Goal: Information Seeking & Learning: Find specific fact

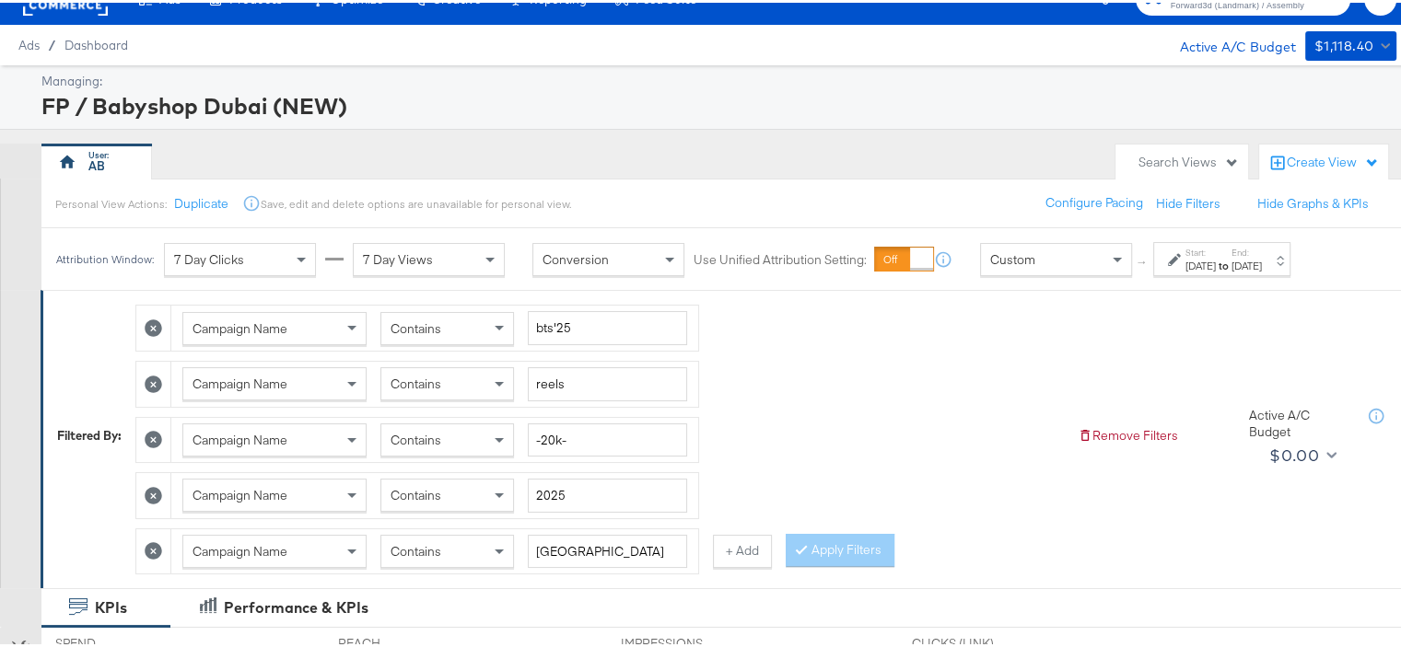
scroll to position [29, 0]
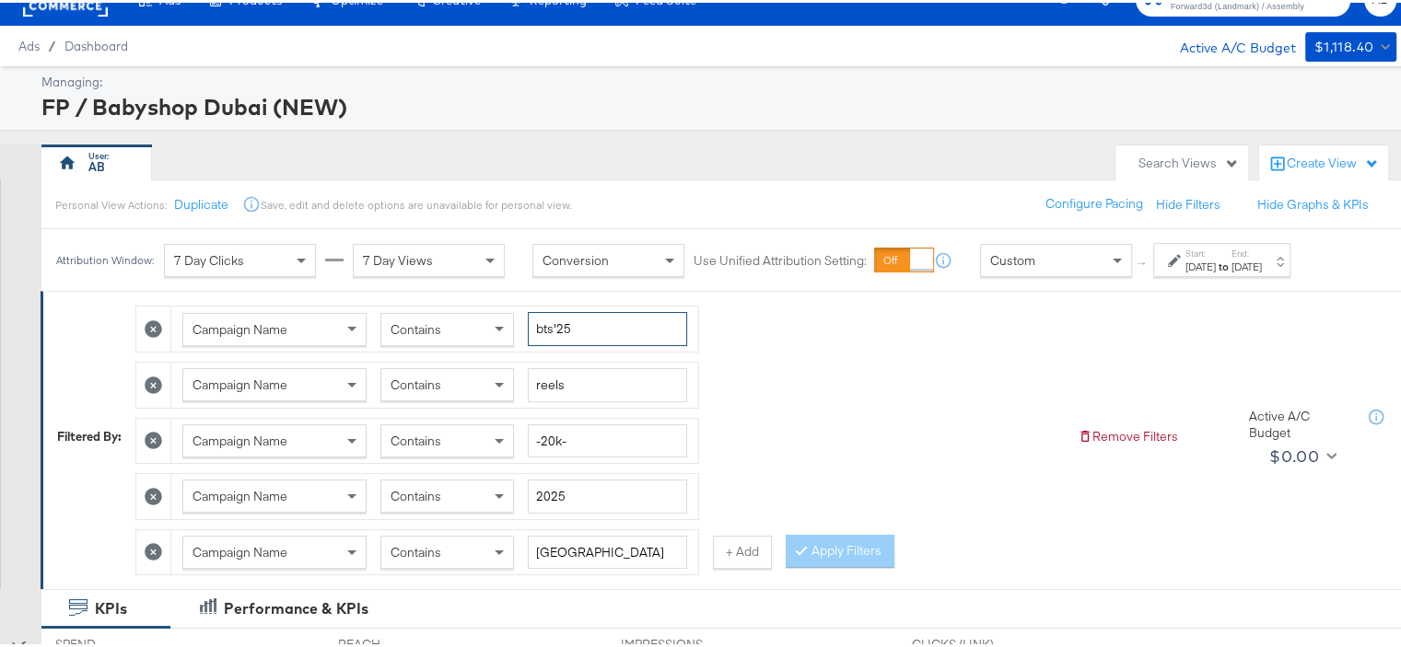
click at [589, 320] on input "bts'25" at bounding box center [607, 326] width 159 height 34
type input "AW25"
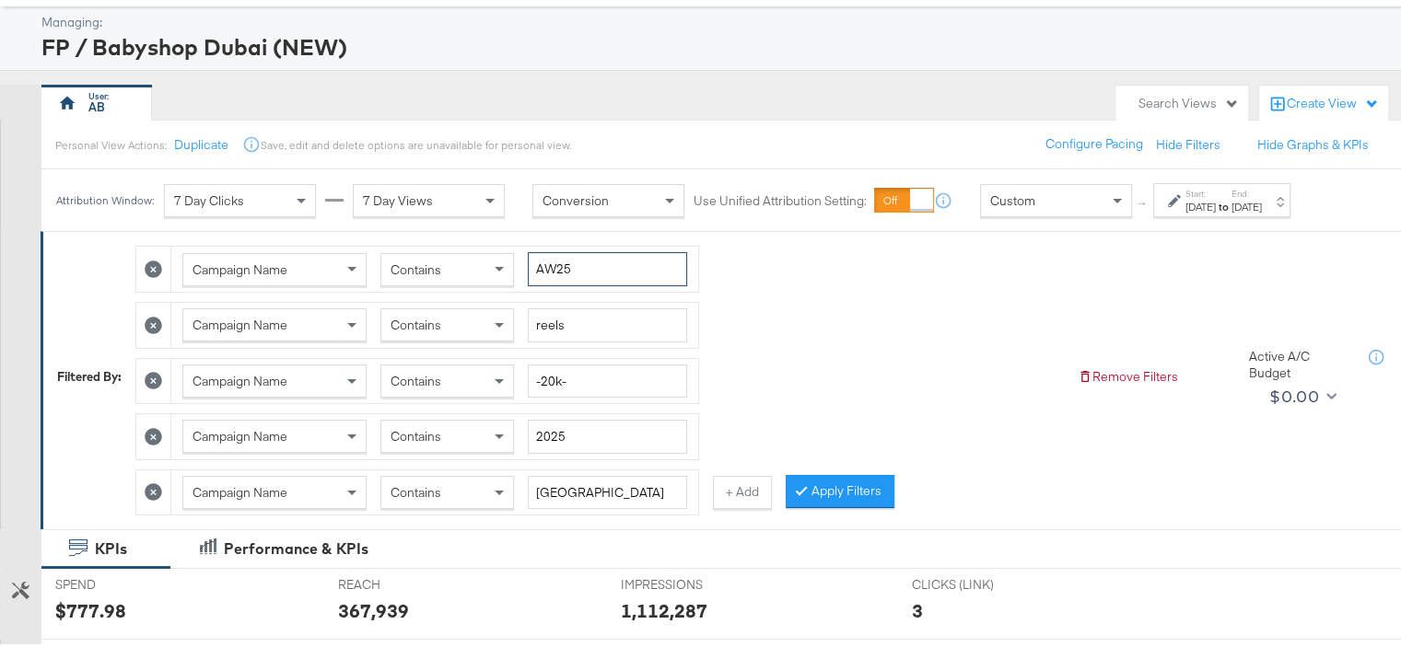
scroll to position [121, 0]
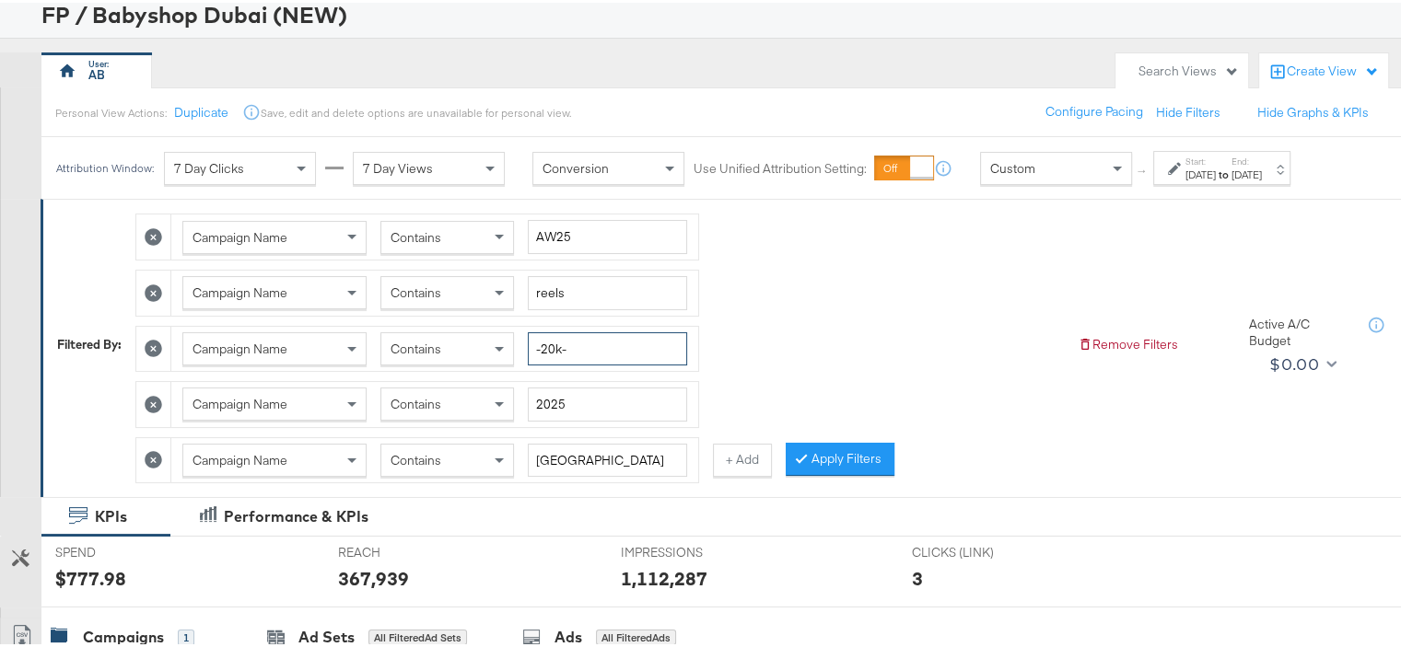
click at [566, 340] on input "-20k-" at bounding box center [607, 347] width 159 height 34
type input "150"
click at [553, 295] on input "reels" at bounding box center [607, 290] width 159 height 34
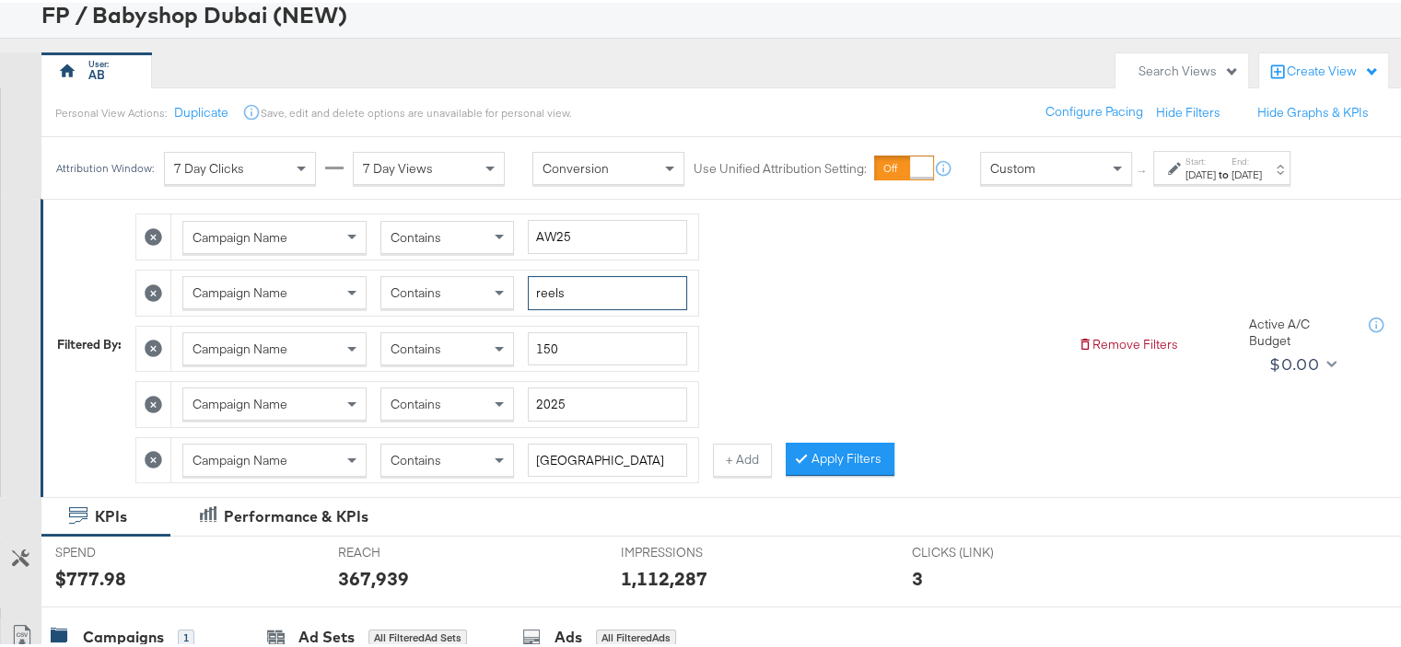
click at [553, 295] on input "reels" at bounding box center [607, 290] width 159 height 34
type input "fb"
click at [561, 344] on input "150" at bounding box center [607, 347] width 159 height 34
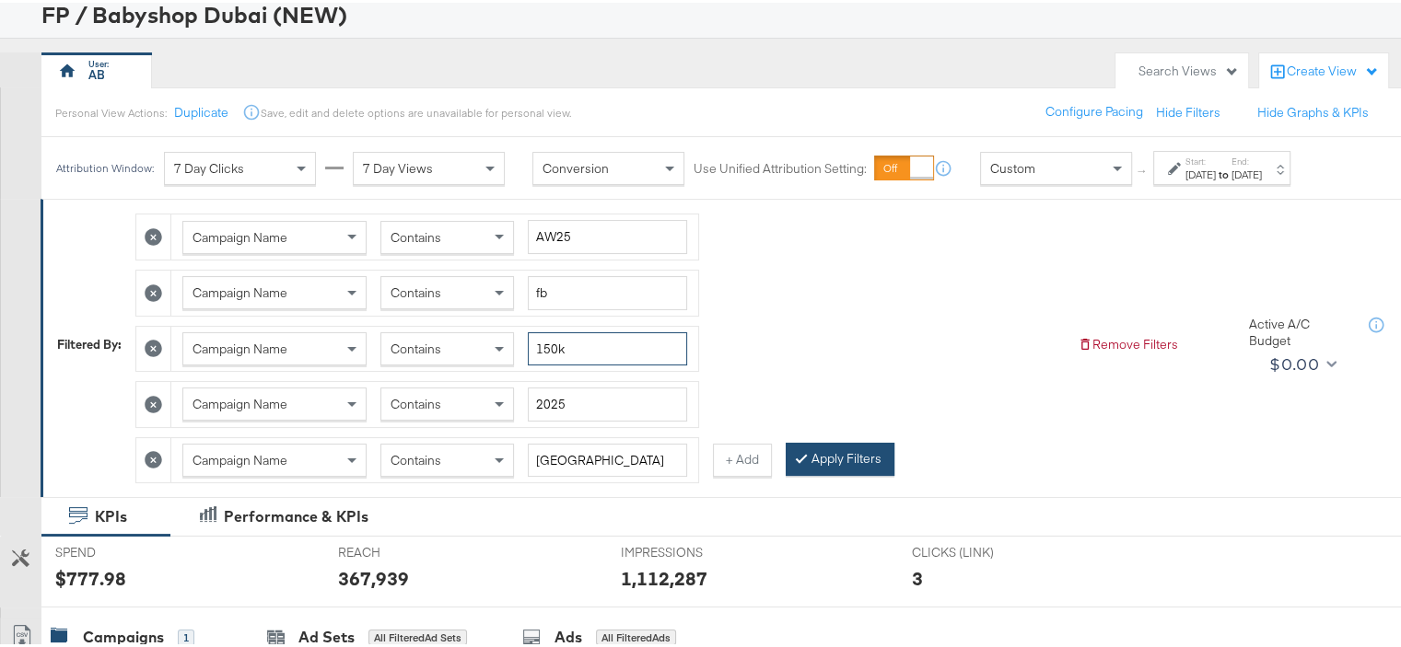
type input "150k"
click at [854, 459] on button "Apply Filters" at bounding box center [839, 456] width 109 height 33
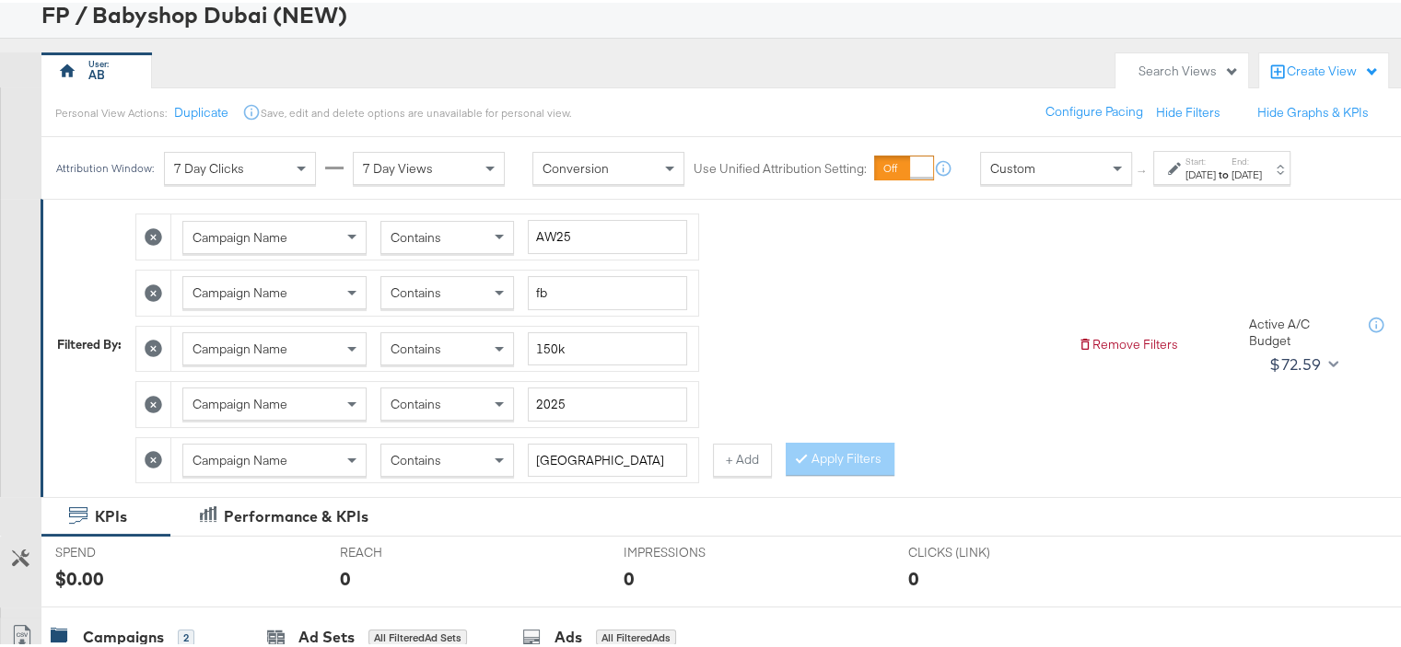
click at [1231, 173] on strong "to" at bounding box center [1223, 172] width 16 height 14
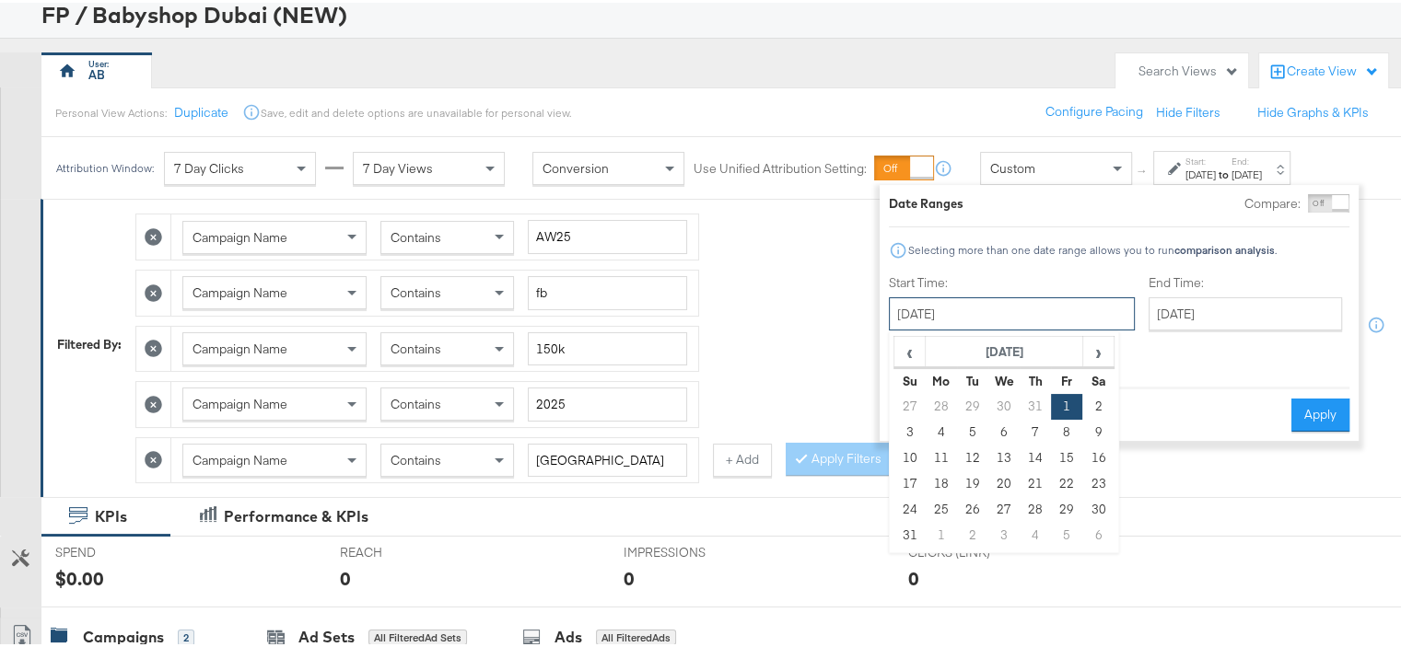
click at [1015, 312] on input "[DATE]" at bounding box center [1012, 311] width 246 height 33
click at [1096, 348] on span "›" at bounding box center [1098, 349] width 29 height 28
click at [945, 402] on td "1" at bounding box center [940, 404] width 31 height 26
type input "[DATE]"
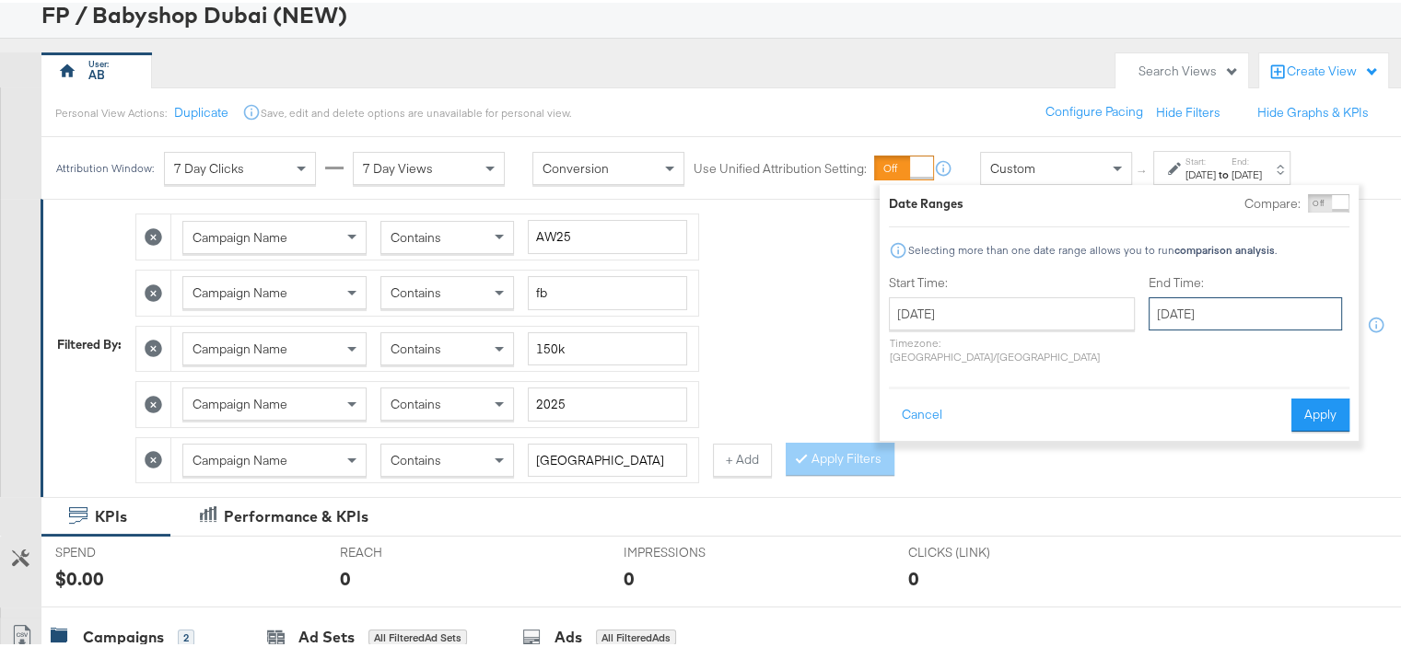
click at [1198, 303] on input "[DATE]" at bounding box center [1244, 311] width 193 height 33
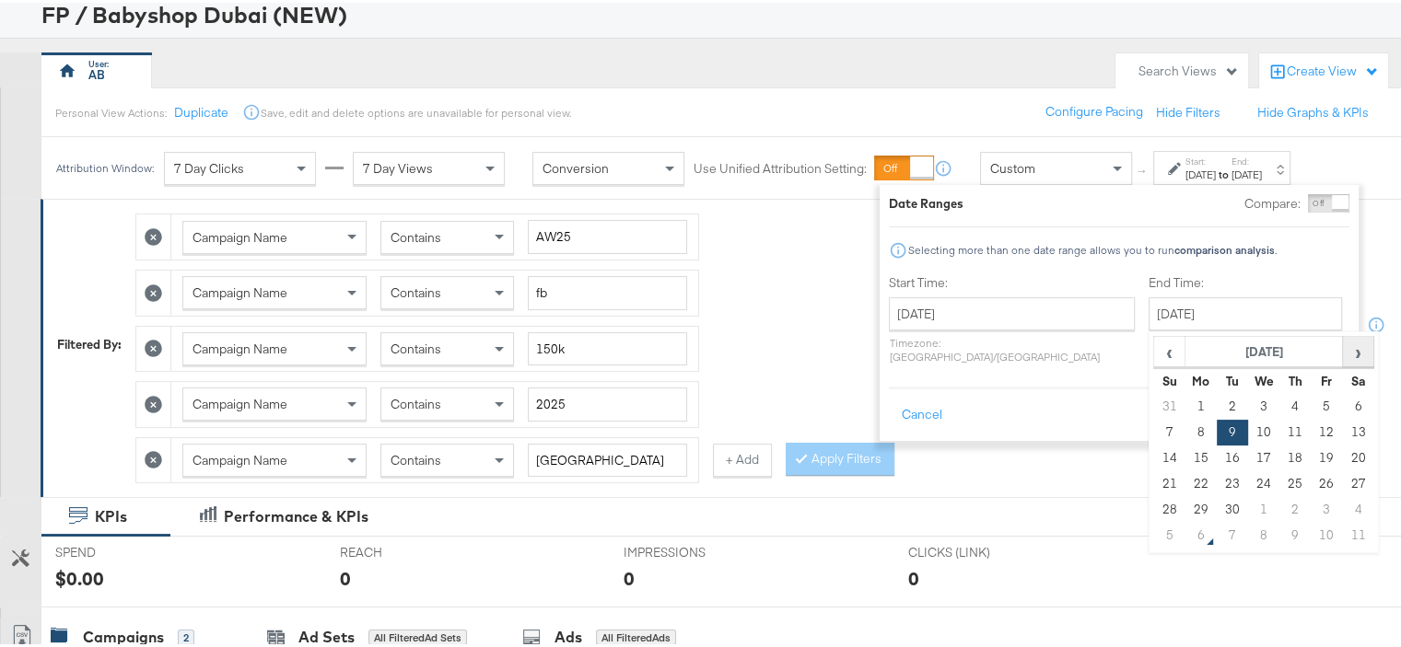
click at [1343, 350] on span "›" at bounding box center [1357, 349] width 29 height 28
click at [1154, 428] on td "5" at bounding box center [1169, 430] width 31 height 26
type input "[DATE]"
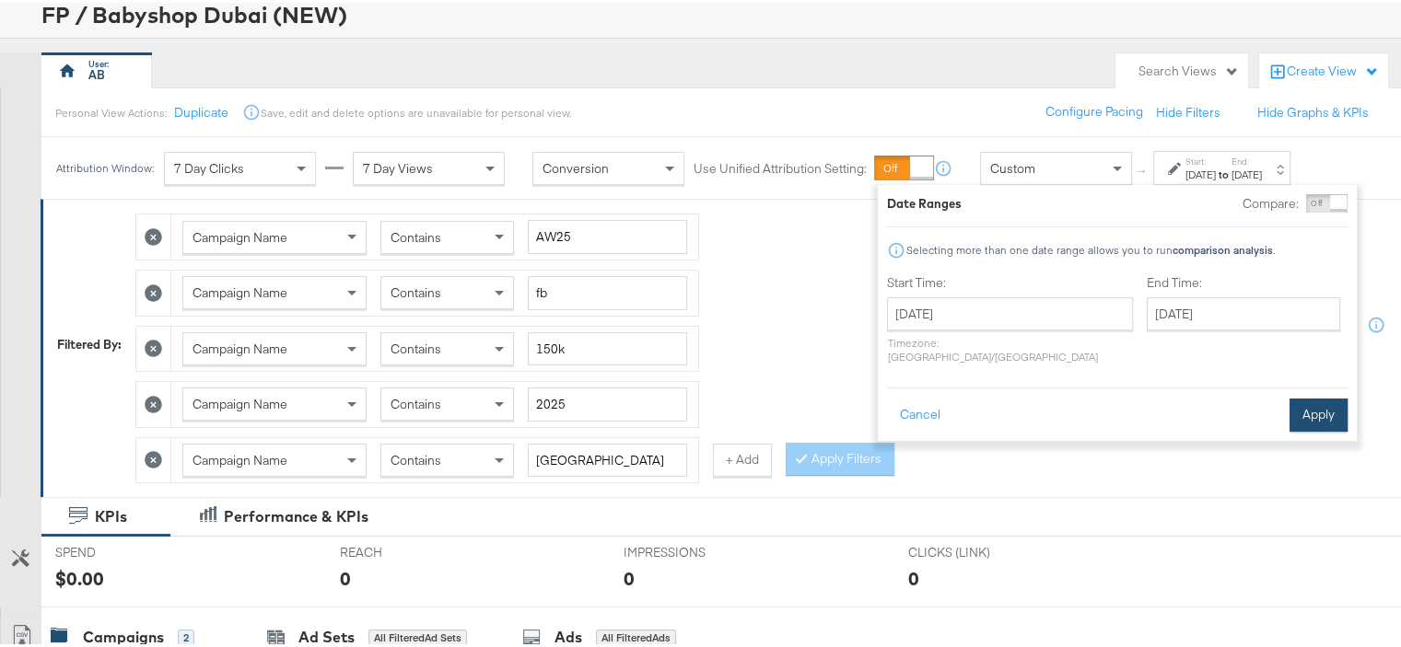
click at [1314, 396] on button "Apply" at bounding box center [1318, 412] width 58 height 33
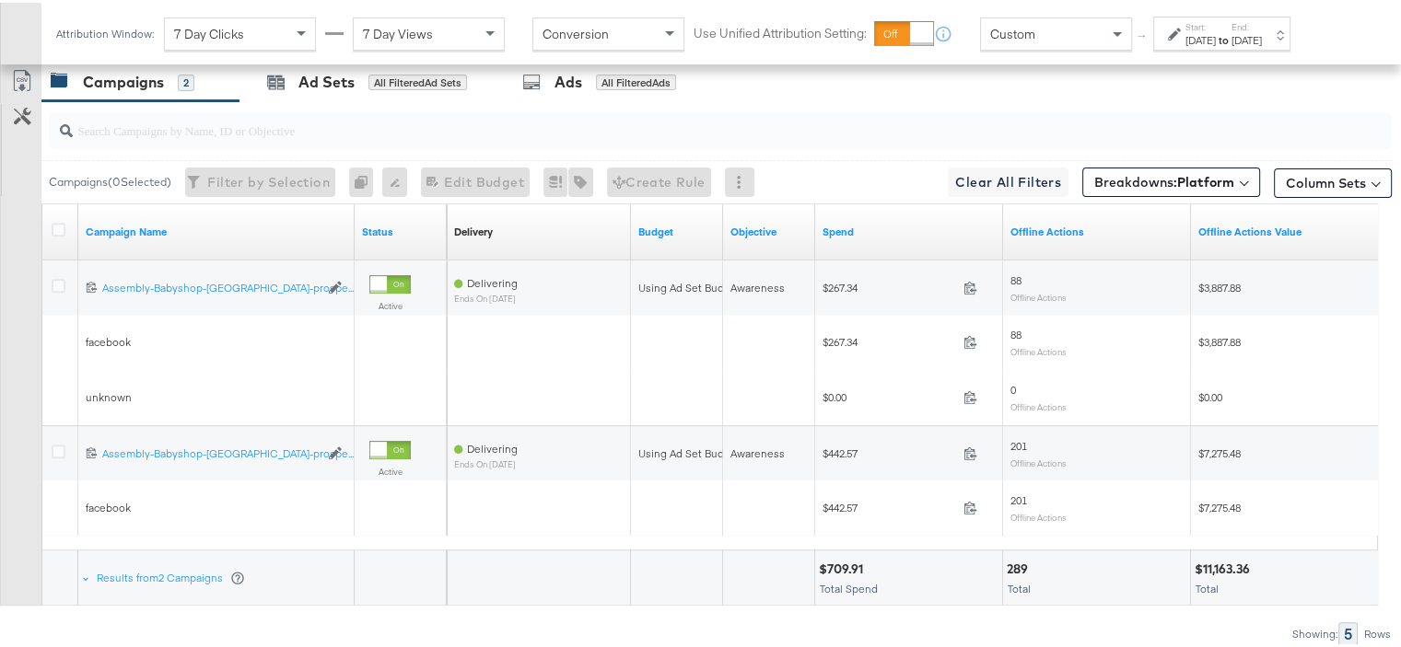
scroll to position [747, 0]
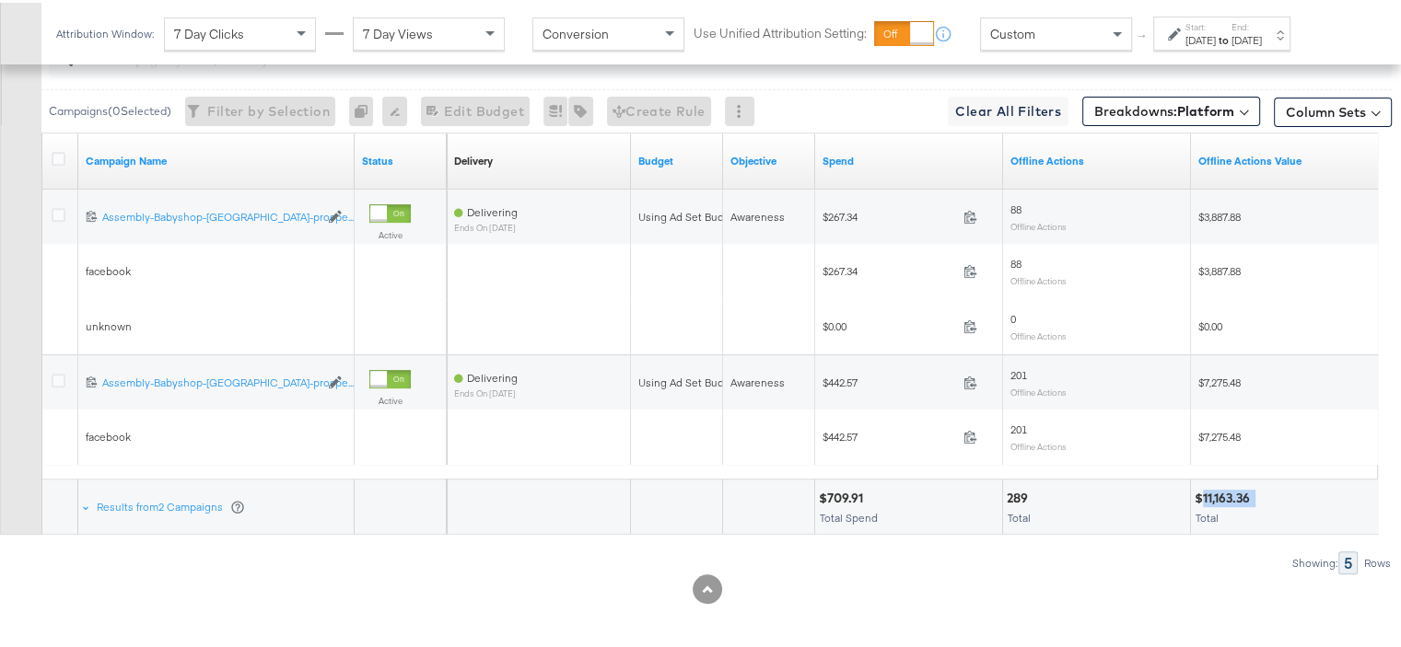
drag, startPoint x: 1256, startPoint y: 489, endPoint x: 1203, endPoint y: 489, distance: 52.5
click at [1203, 489] on div "$11,163.36" at bounding box center [1224, 495] width 61 height 17
copy div "11,163.36"
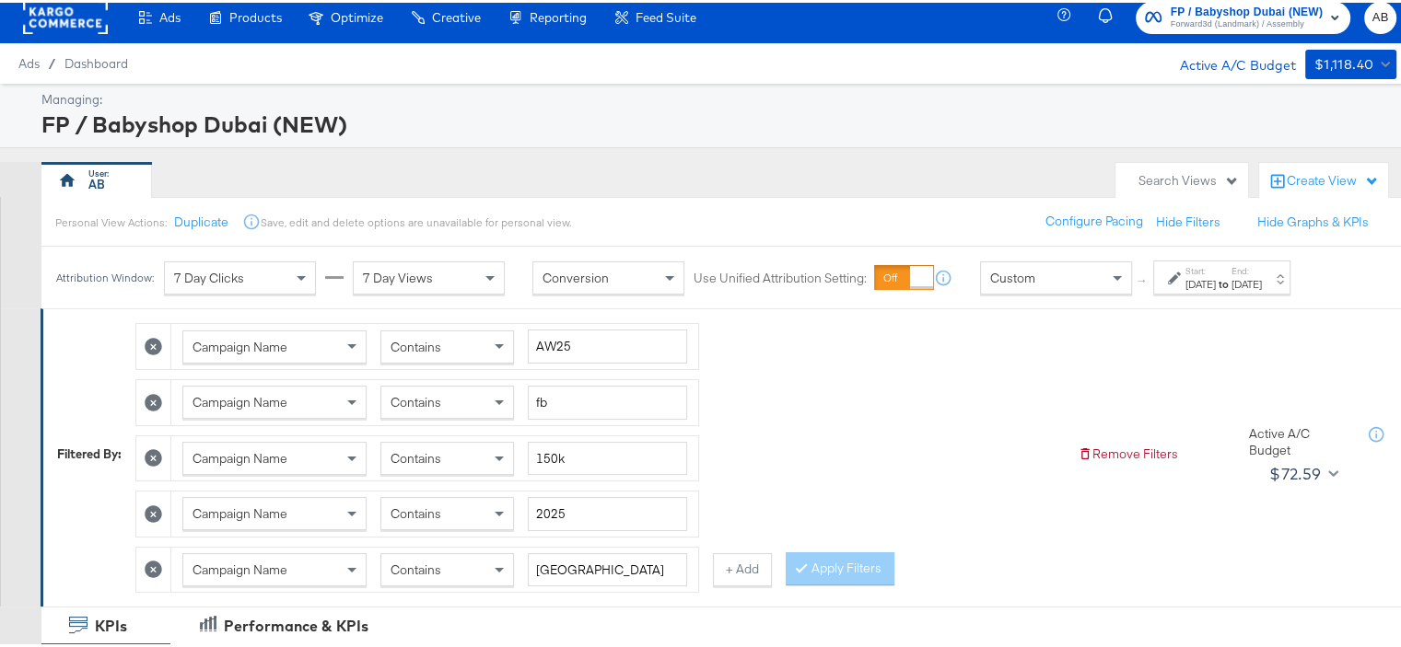
scroll to position [10, 0]
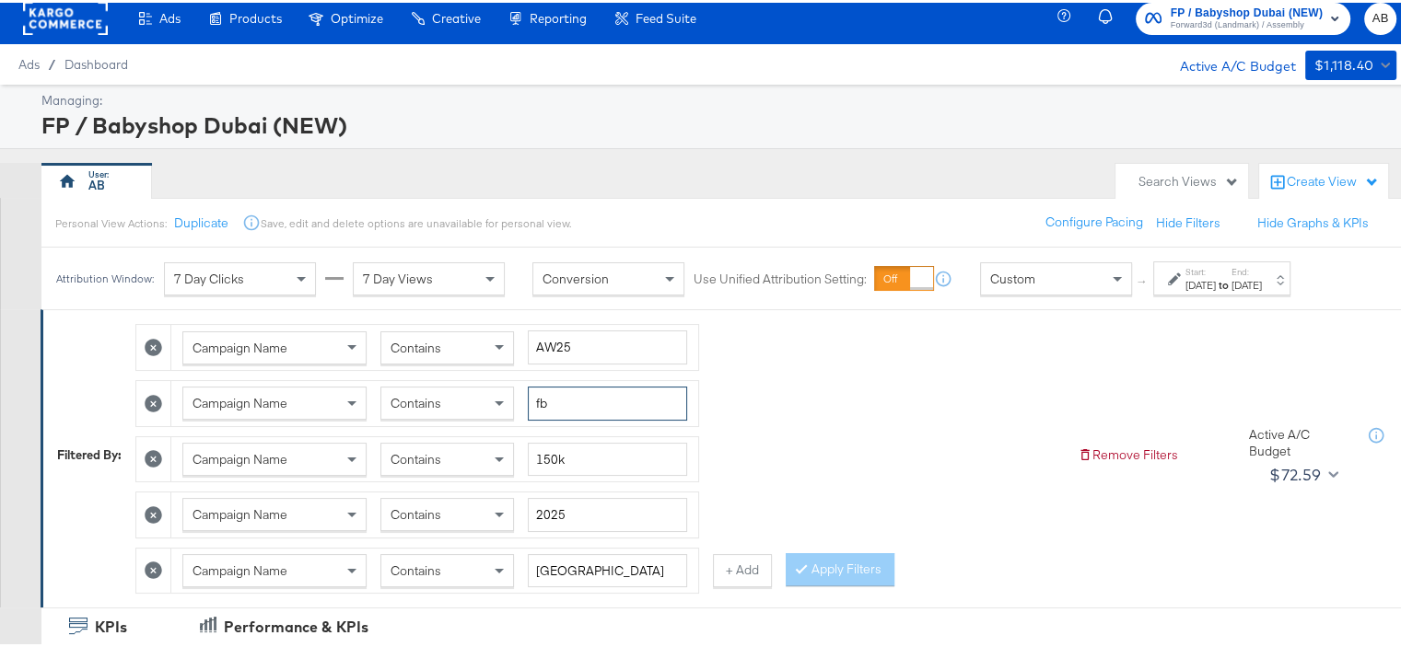
click at [561, 404] on input "fb" at bounding box center [607, 401] width 159 height 34
type input "ig"
click at [862, 555] on button "Apply Filters" at bounding box center [839, 567] width 109 height 33
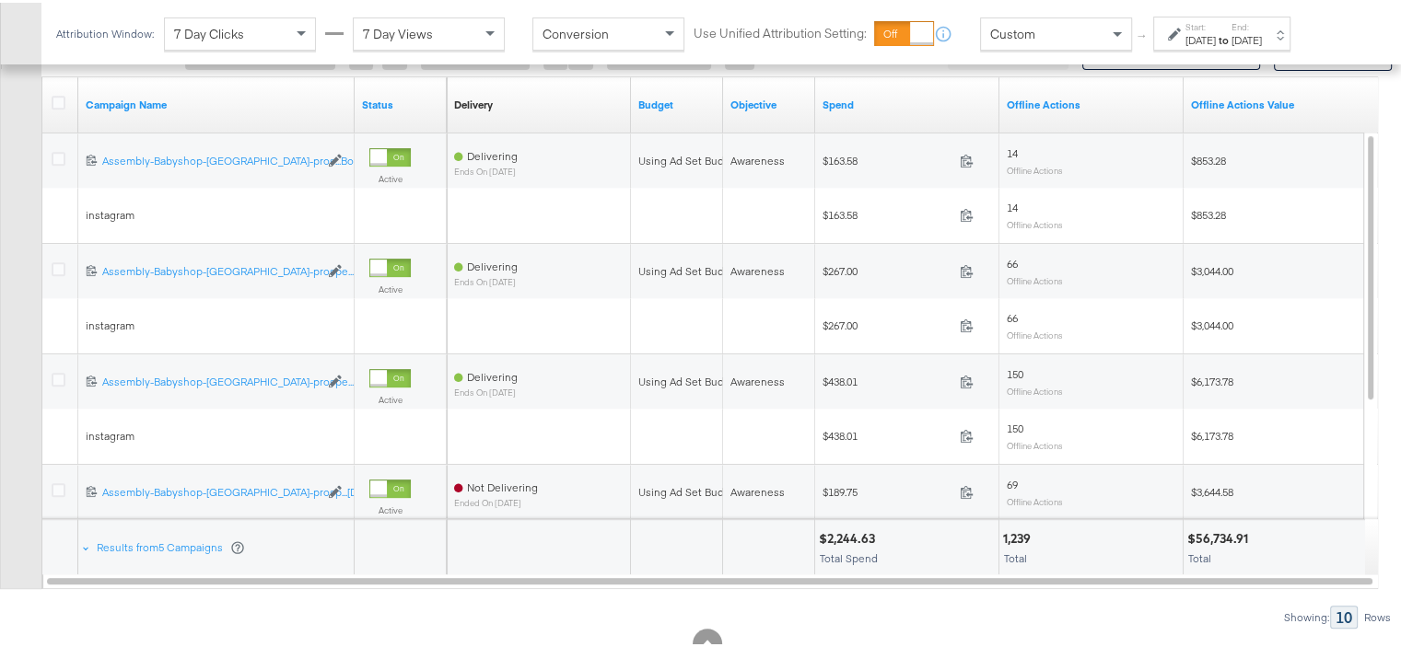
scroll to position [857, 0]
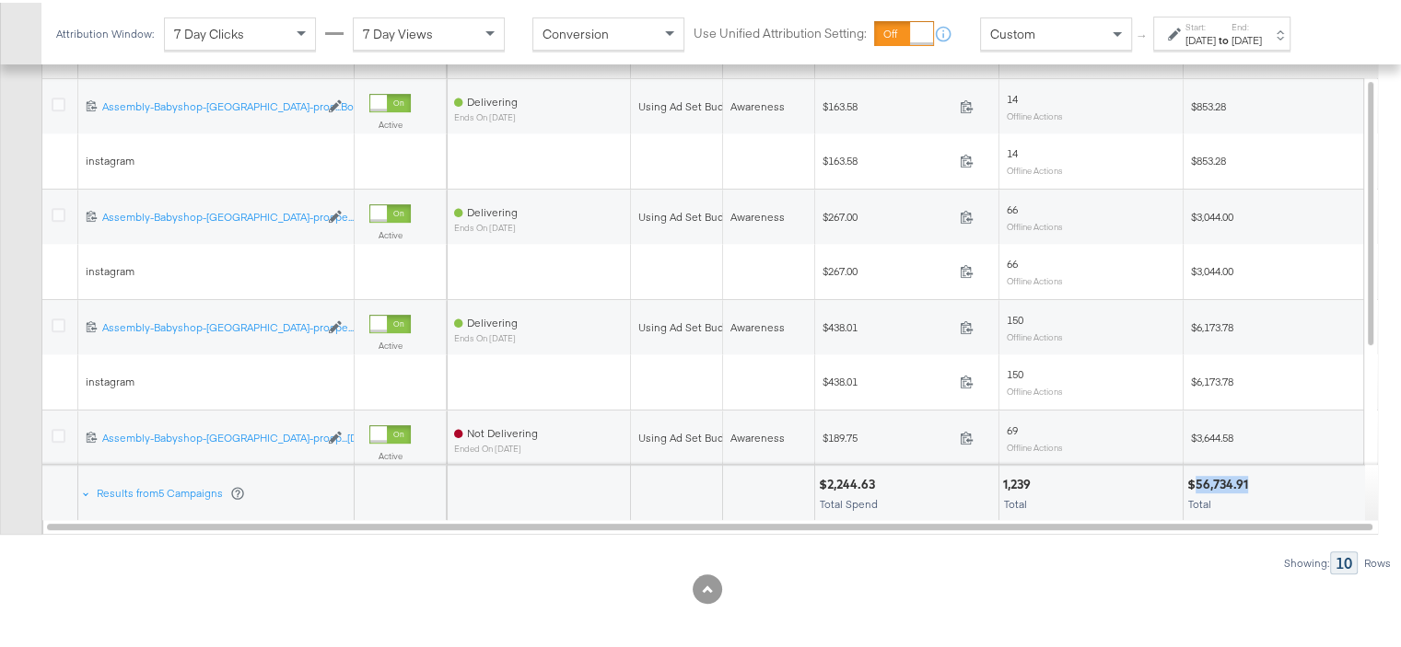
drag, startPoint x: 1248, startPoint y: 472, endPoint x: 1197, endPoint y: 476, distance: 50.8
click at [1197, 476] on div "$56,734.91" at bounding box center [1220, 481] width 66 height 17
copy div "56,734.91"
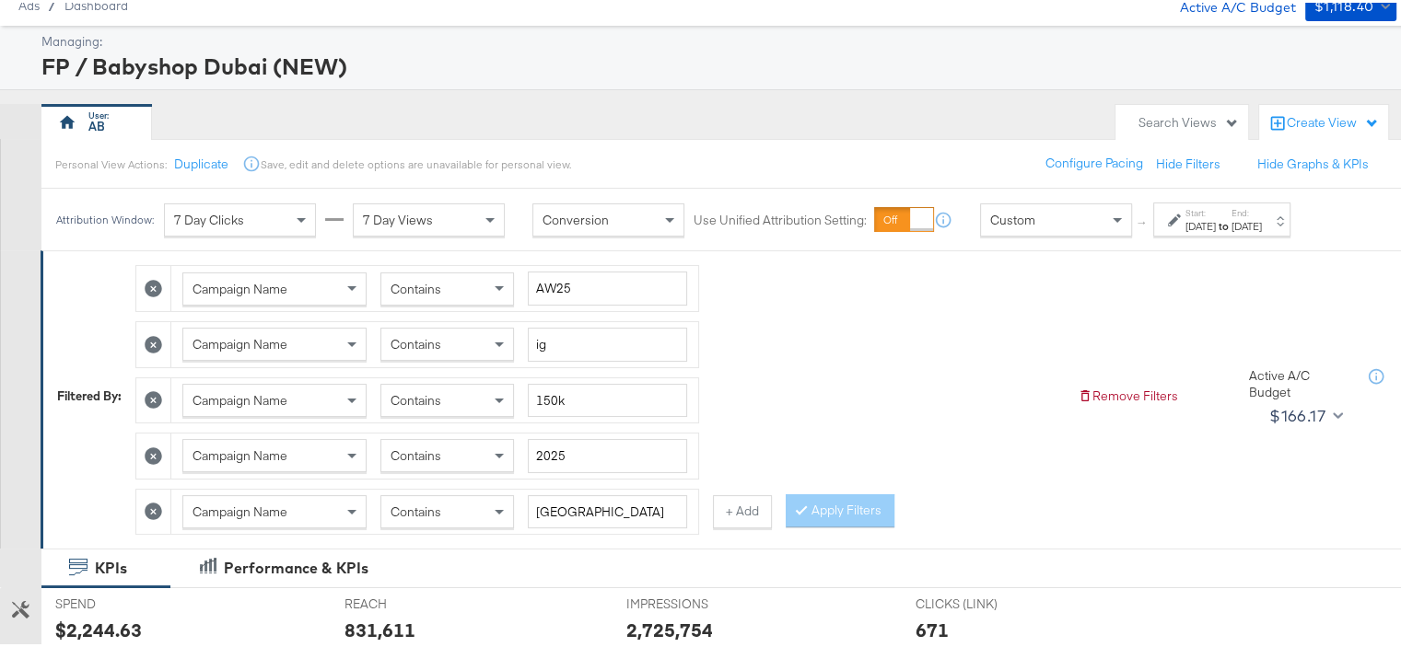
scroll to position [184, 0]
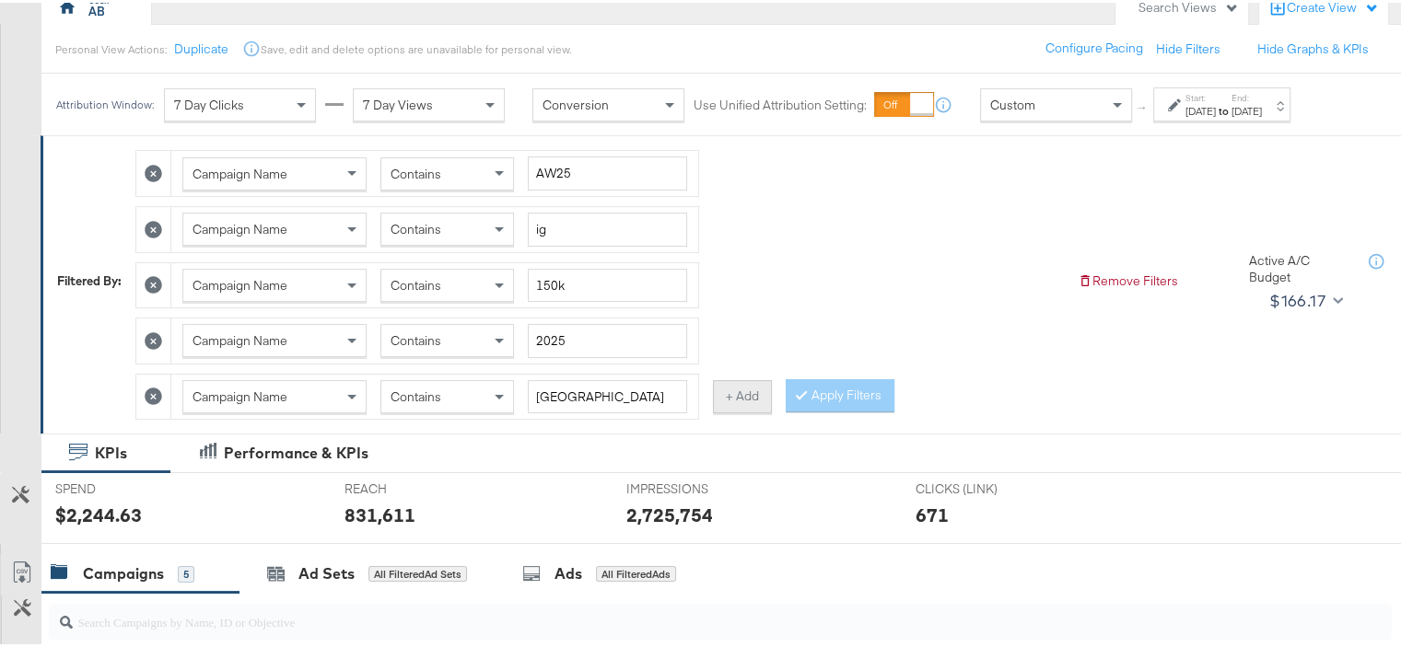
click at [737, 395] on button "+ Add" at bounding box center [742, 394] width 59 height 33
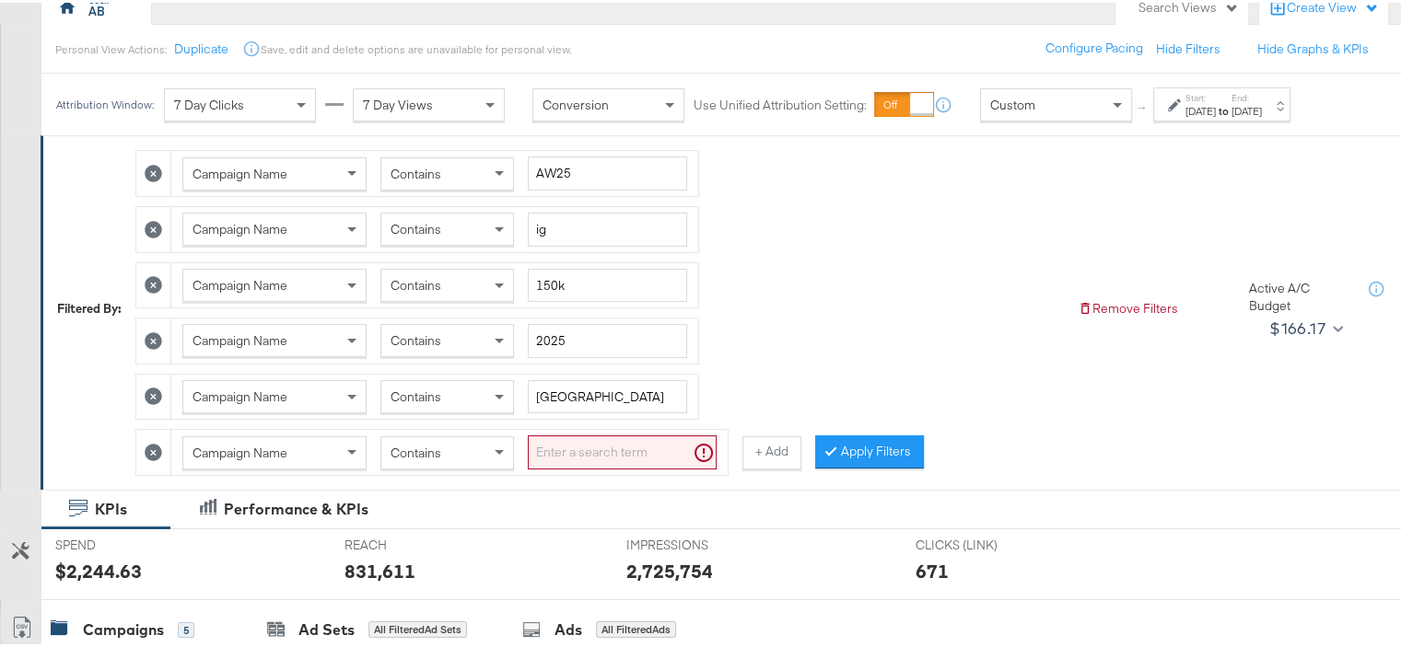
click at [619, 444] on input "search" at bounding box center [622, 450] width 189 height 34
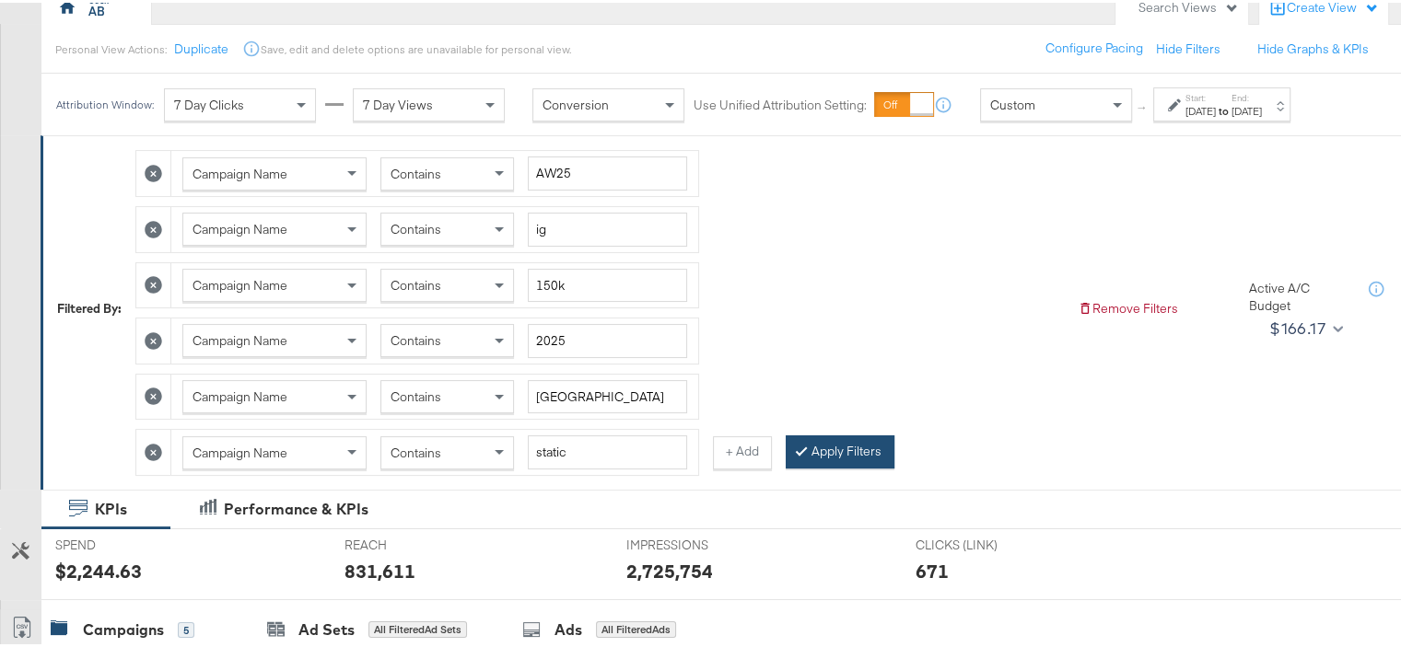
click at [810, 442] on button "Apply Filters" at bounding box center [839, 449] width 109 height 33
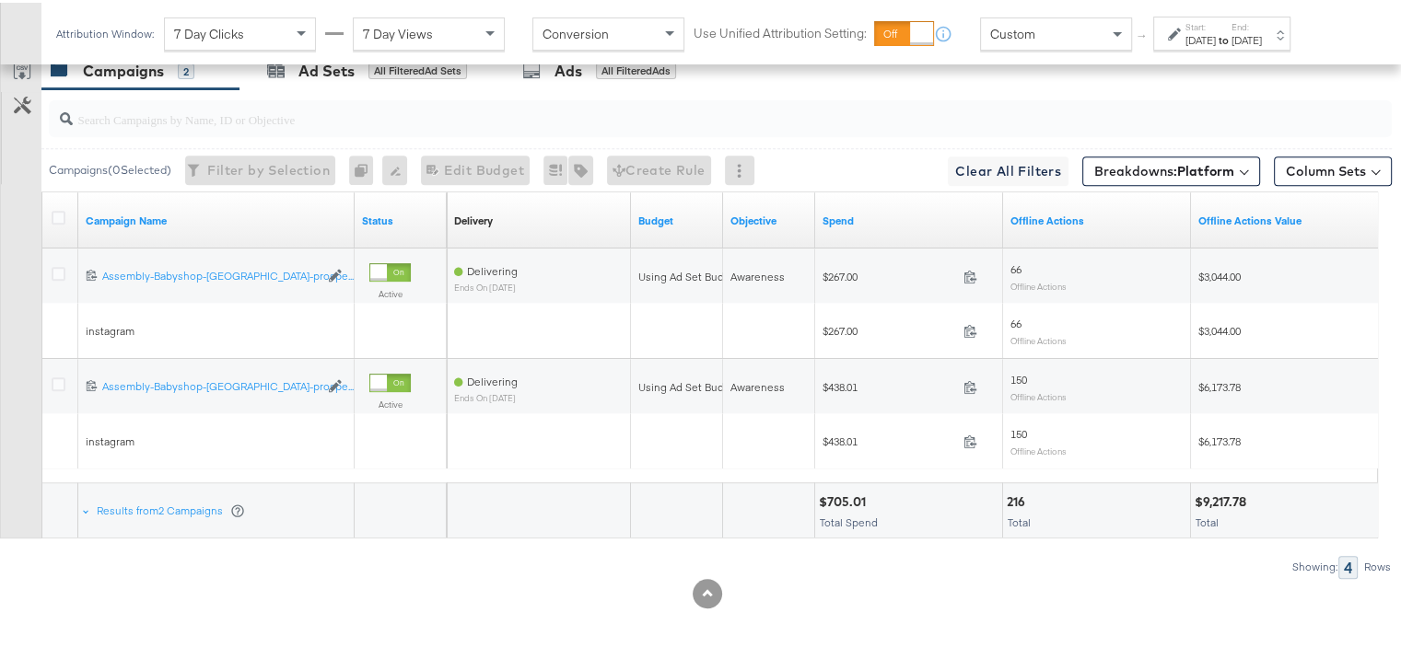
scroll to position [746, 0]
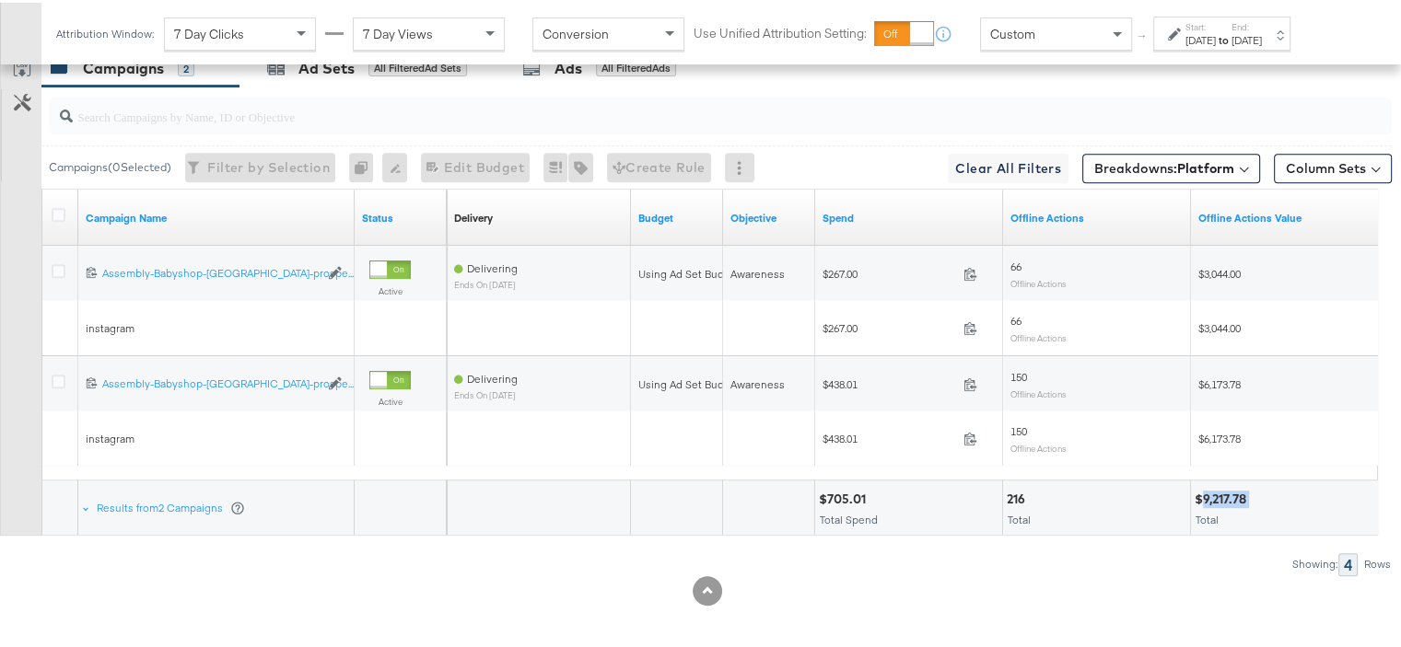
drag, startPoint x: 1250, startPoint y: 490, endPoint x: 1203, endPoint y: 495, distance: 47.3
click at [1203, 494] on div "$9,217.78" at bounding box center [1222, 496] width 57 height 17
copy div "9,217.78"
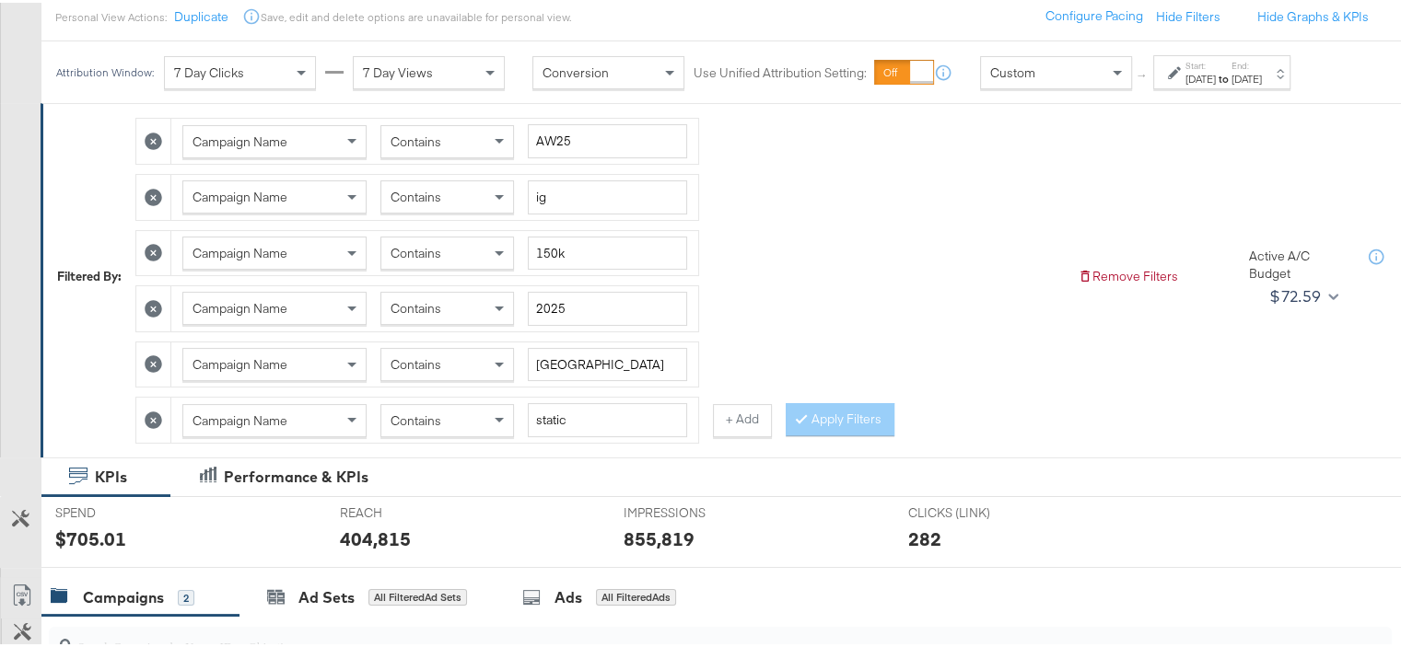
scroll to position [184, 0]
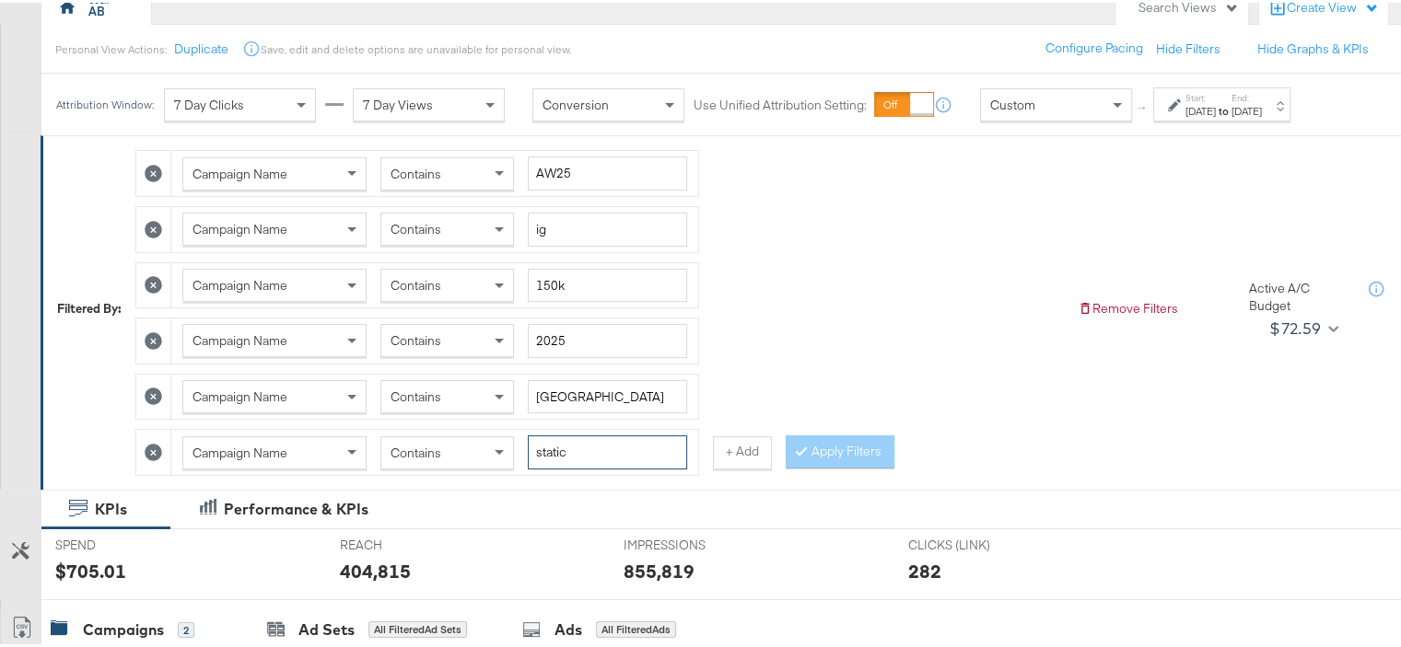
click at [555, 446] on input "static" at bounding box center [607, 450] width 159 height 34
type input "reels"
click at [888, 434] on button "Apply Filters" at bounding box center [839, 449] width 109 height 33
click at [593, 227] on input "ig" at bounding box center [607, 227] width 159 height 34
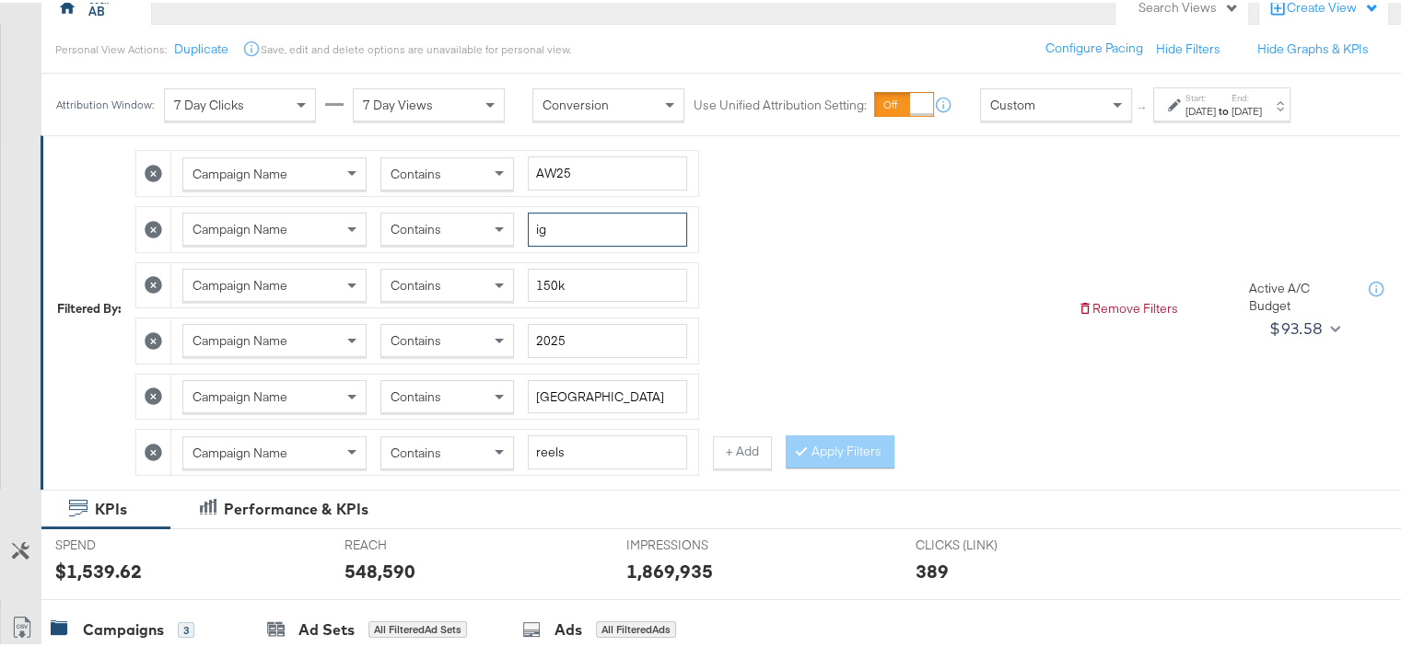
click at [593, 227] on input "ig" at bounding box center [607, 227] width 159 height 34
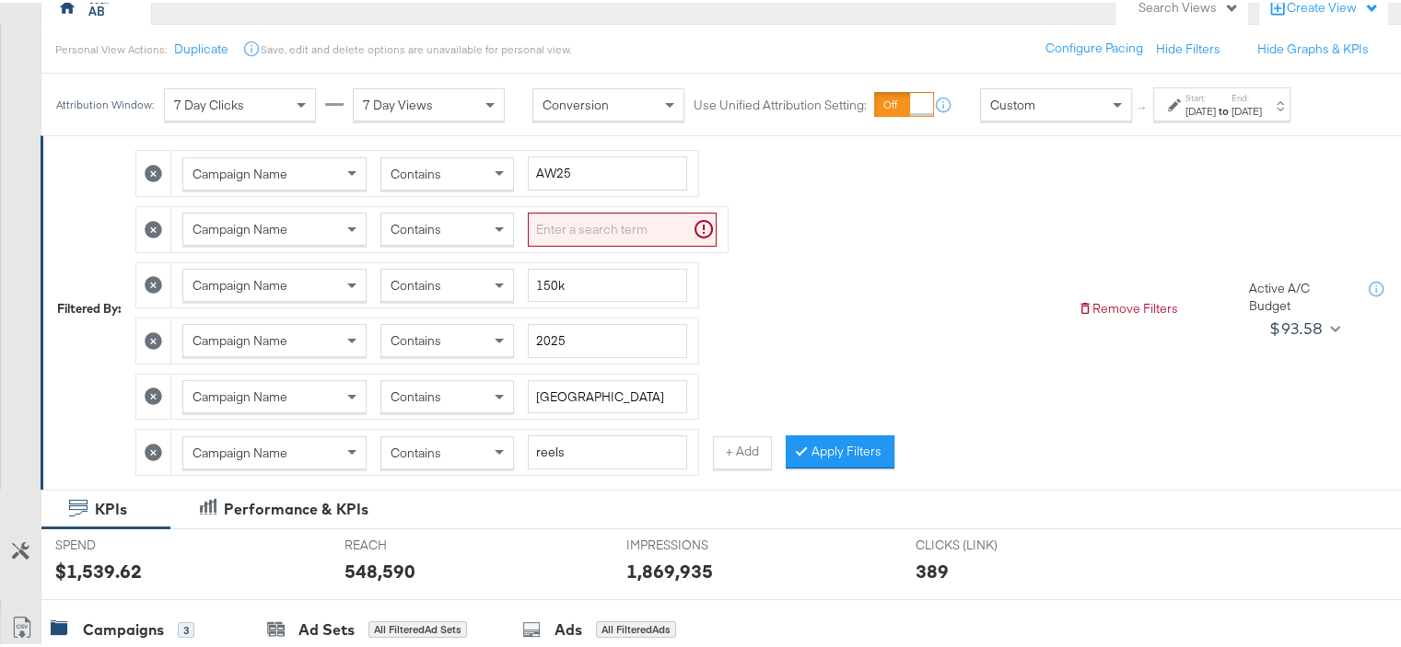
click at [154, 219] on icon at bounding box center [153, 226] width 17 height 17
type input "150k"
type input "2025"
type input "[GEOGRAPHIC_DATA]"
type input "reels"
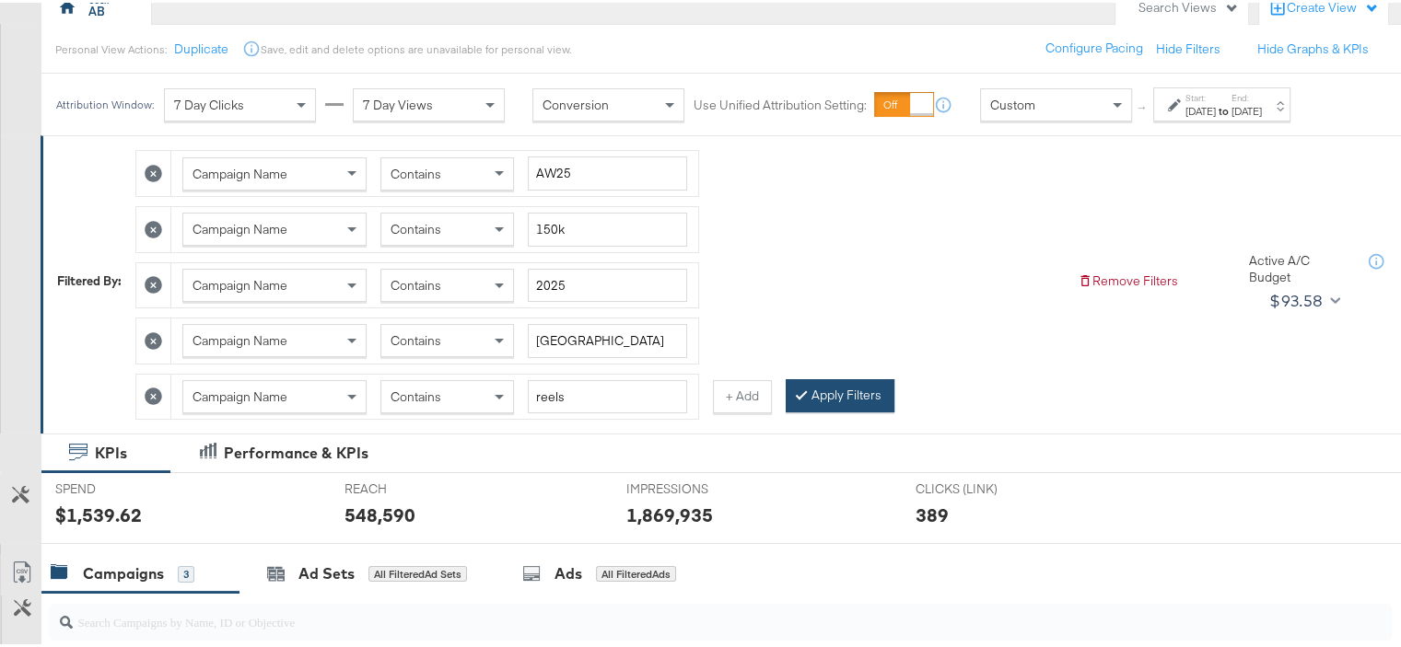
click at [832, 388] on button "Apply Filters" at bounding box center [839, 393] width 109 height 33
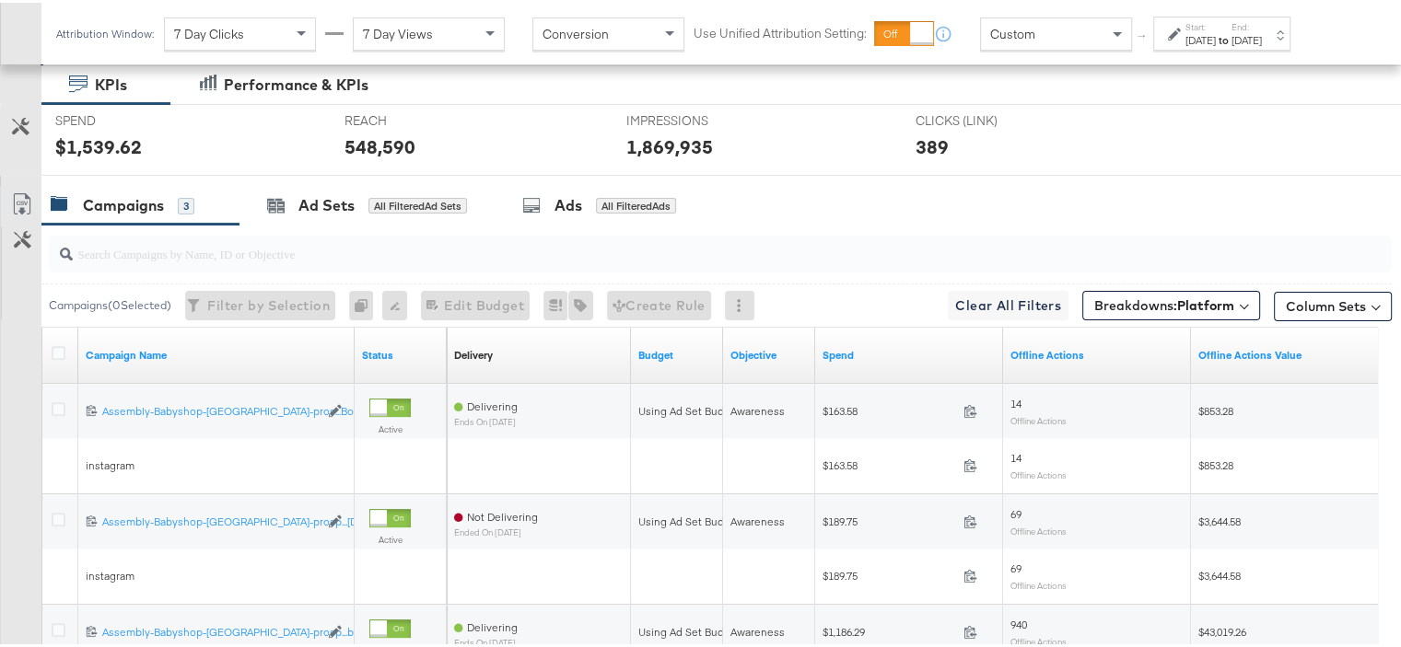
scroll to position [802, 0]
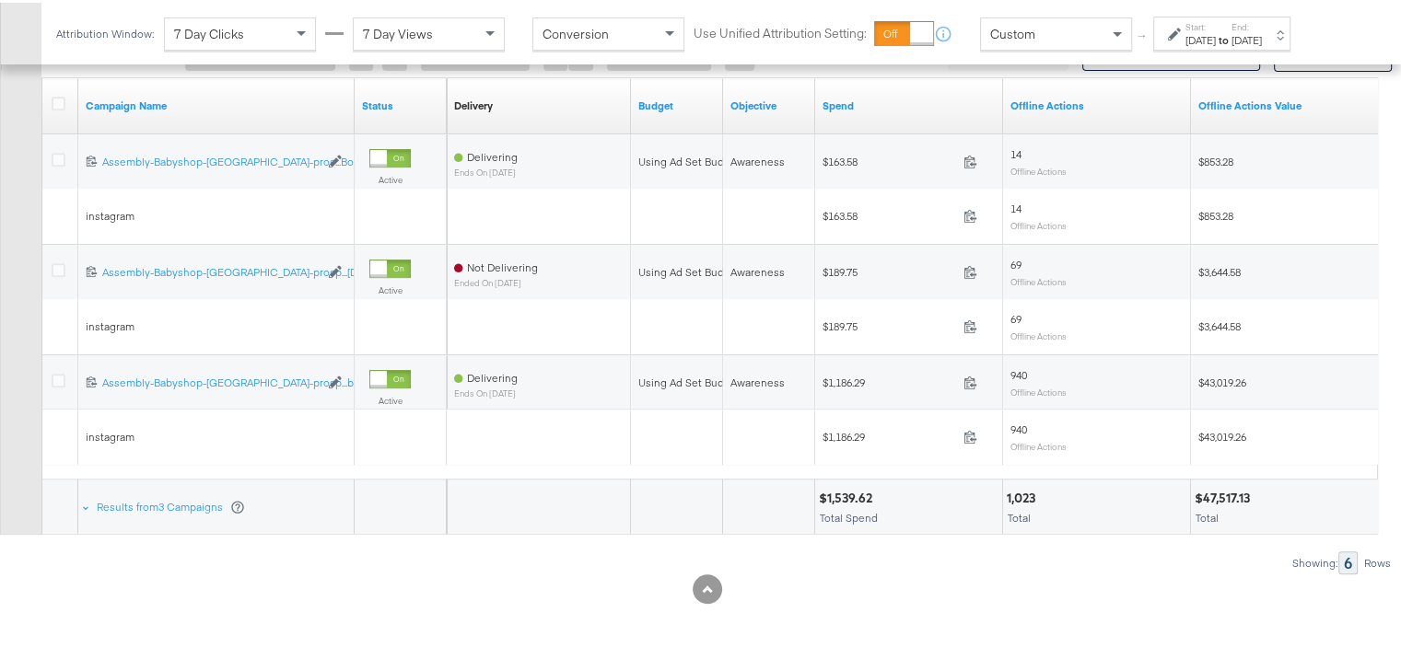
click at [847, 489] on div "$1,539.62" at bounding box center [848, 495] width 59 height 17
copy div "1,539.62"
click at [1224, 496] on div "$47,517.13" at bounding box center [1224, 495] width 61 height 17
click at [1215, 487] on div "$47,517.13" at bounding box center [1224, 495] width 61 height 17
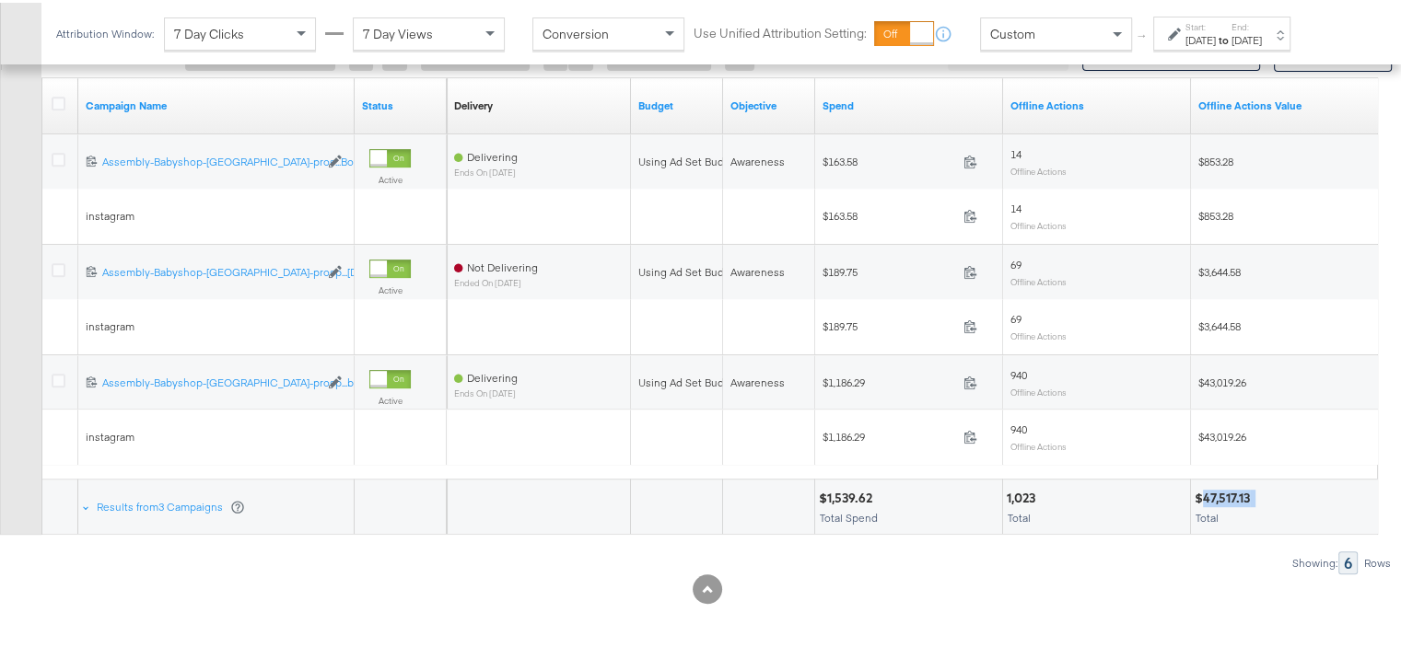
click at [1215, 487] on div "$47,517.13" at bounding box center [1224, 495] width 61 height 17
copy div "47,517.13"
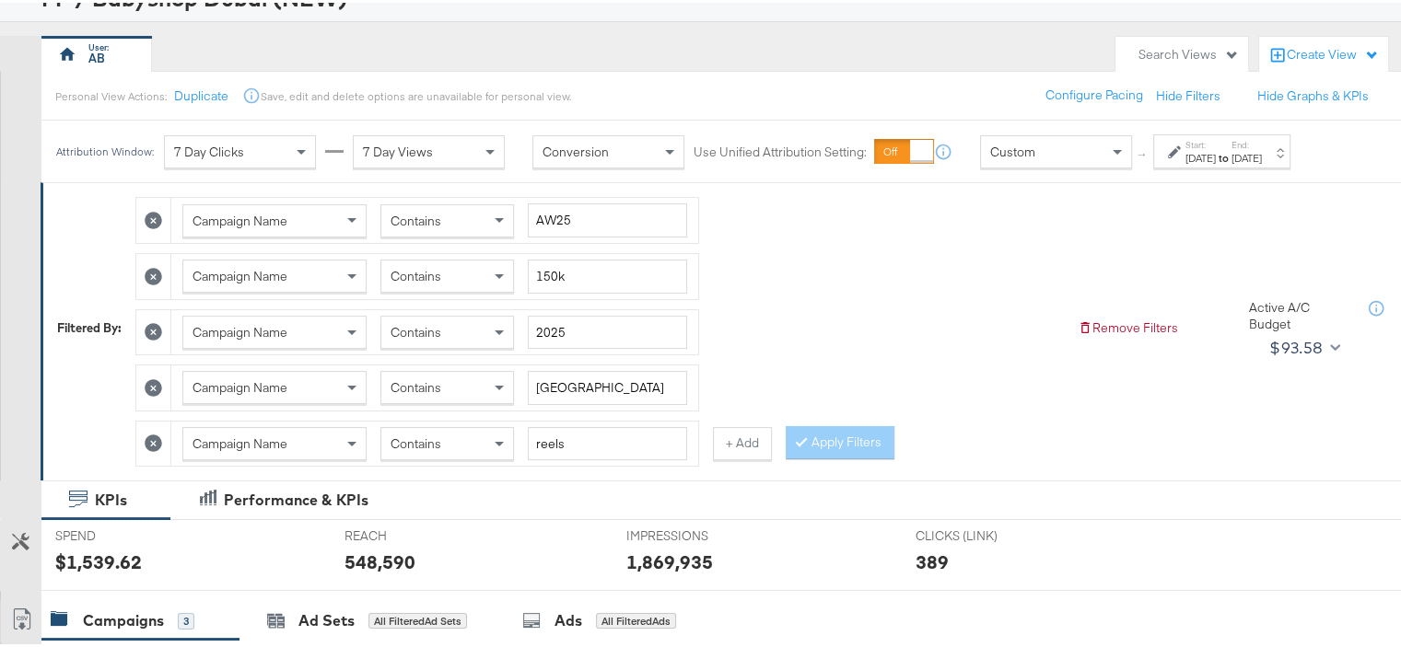
scroll to position [184, 0]
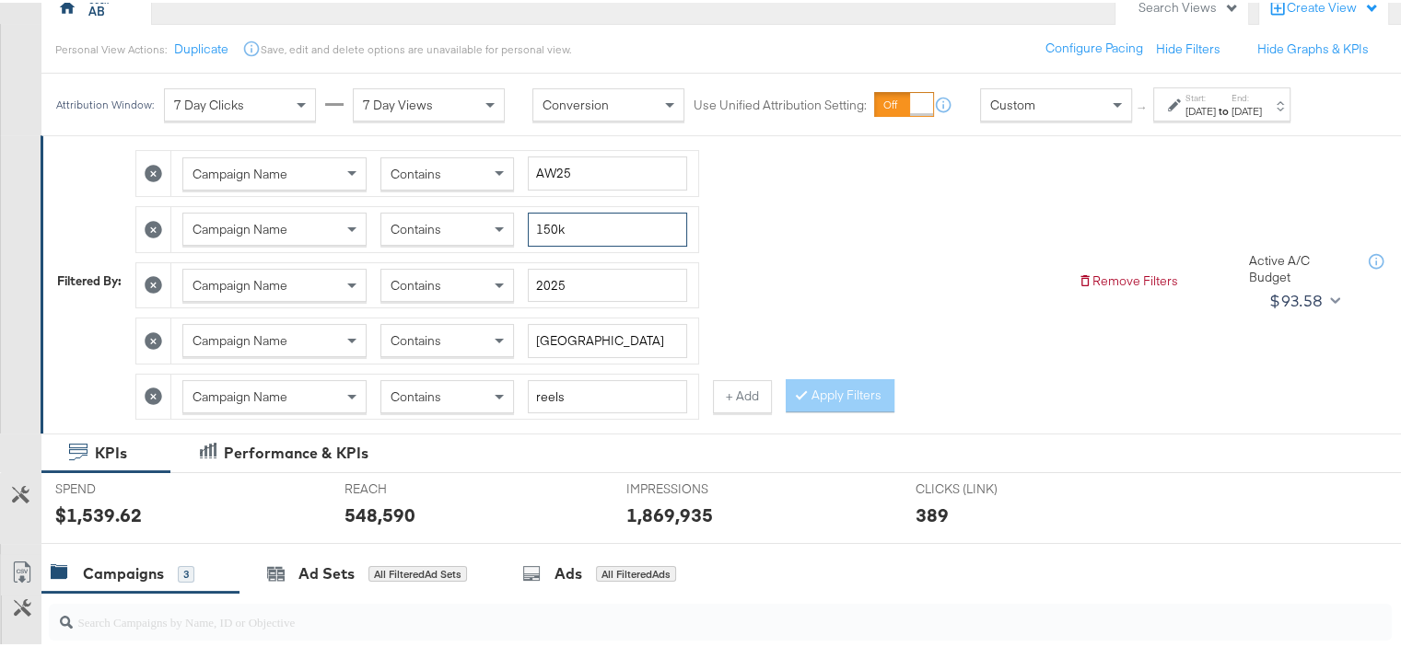
click at [541, 227] on input "150k" at bounding box center [607, 227] width 159 height 34
type input "250k"
click at [549, 340] on input "[GEOGRAPHIC_DATA]" at bounding box center [607, 338] width 159 height 34
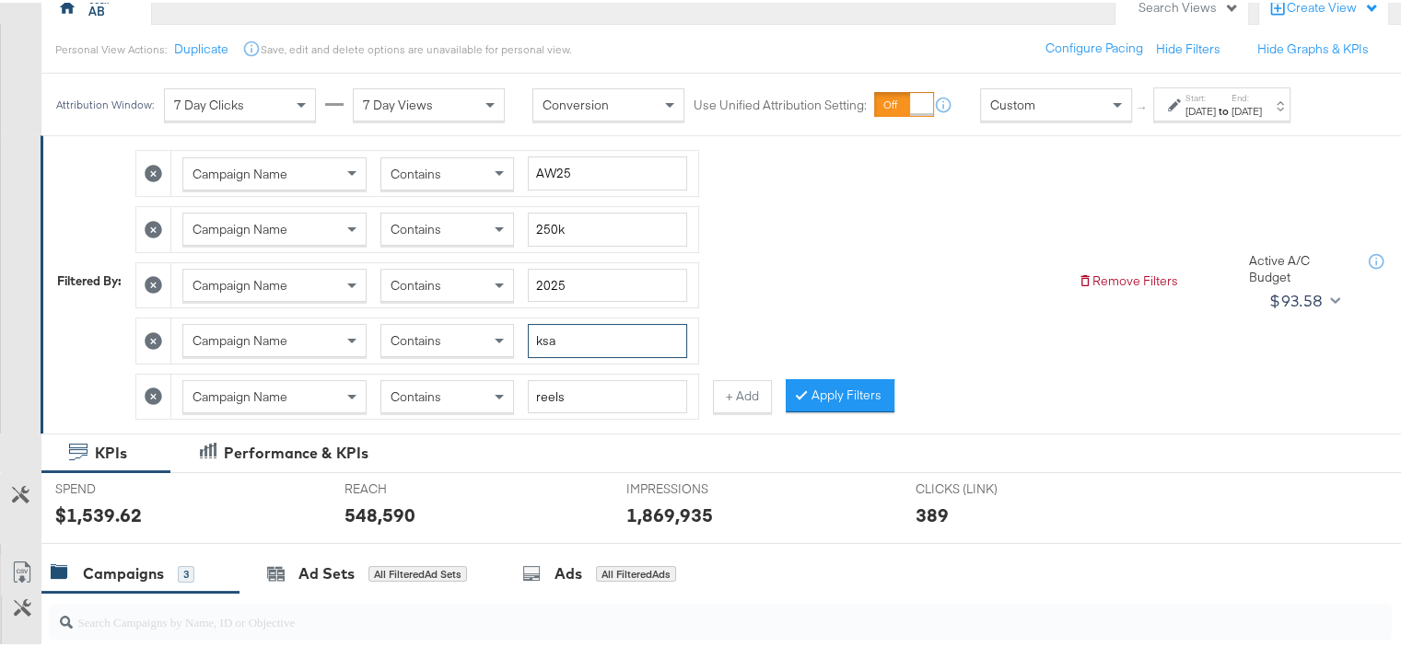
type input "ksa"
click at [555, 389] on input "reels" at bounding box center [607, 395] width 159 height 34
type input "fb"
click at [541, 275] on input "2025" at bounding box center [607, 283] width 159 height 34
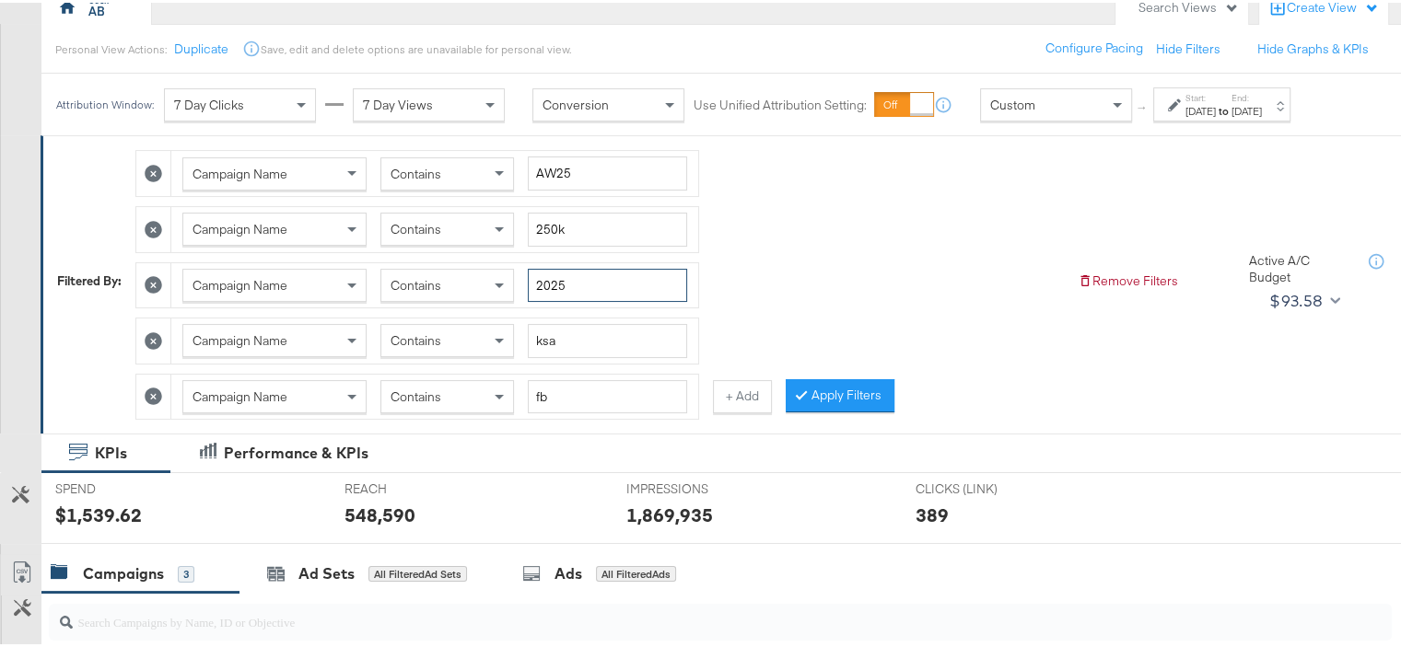
click at [541, 275] on input "2025" at bounding box center [607, 283] width 159 height 34
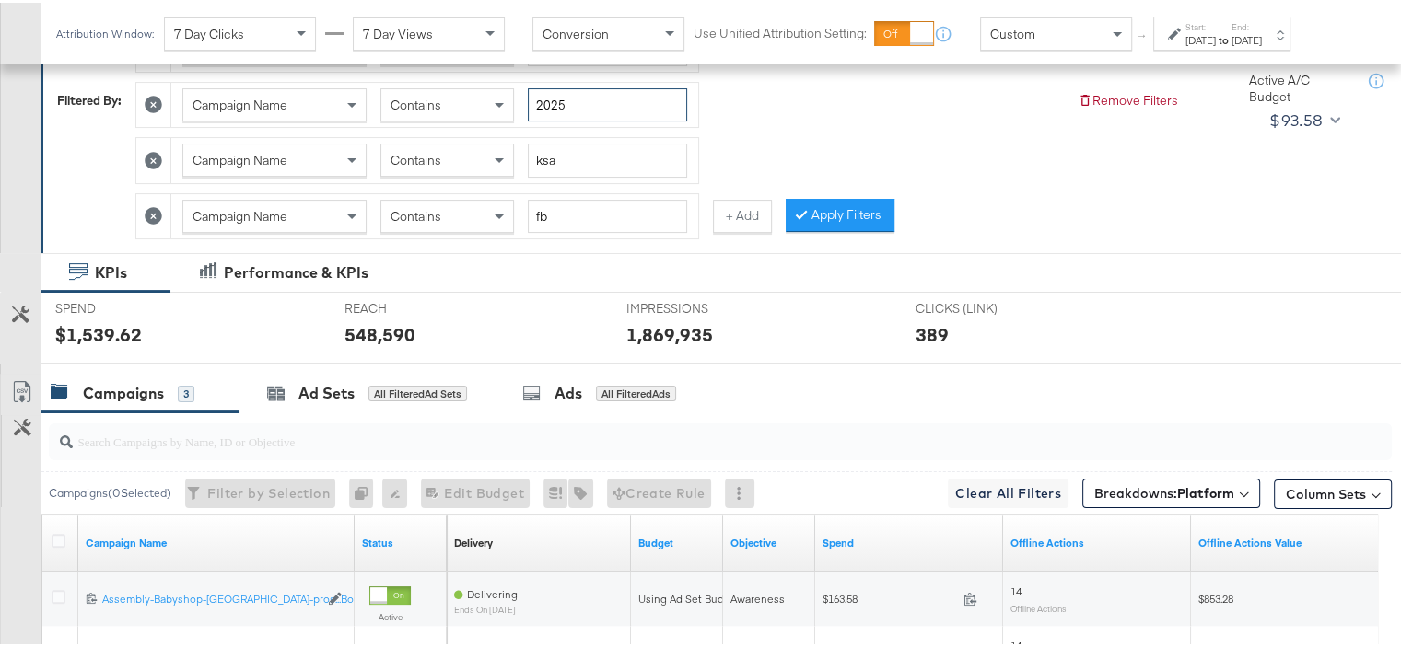
scroll to position [368, 0]
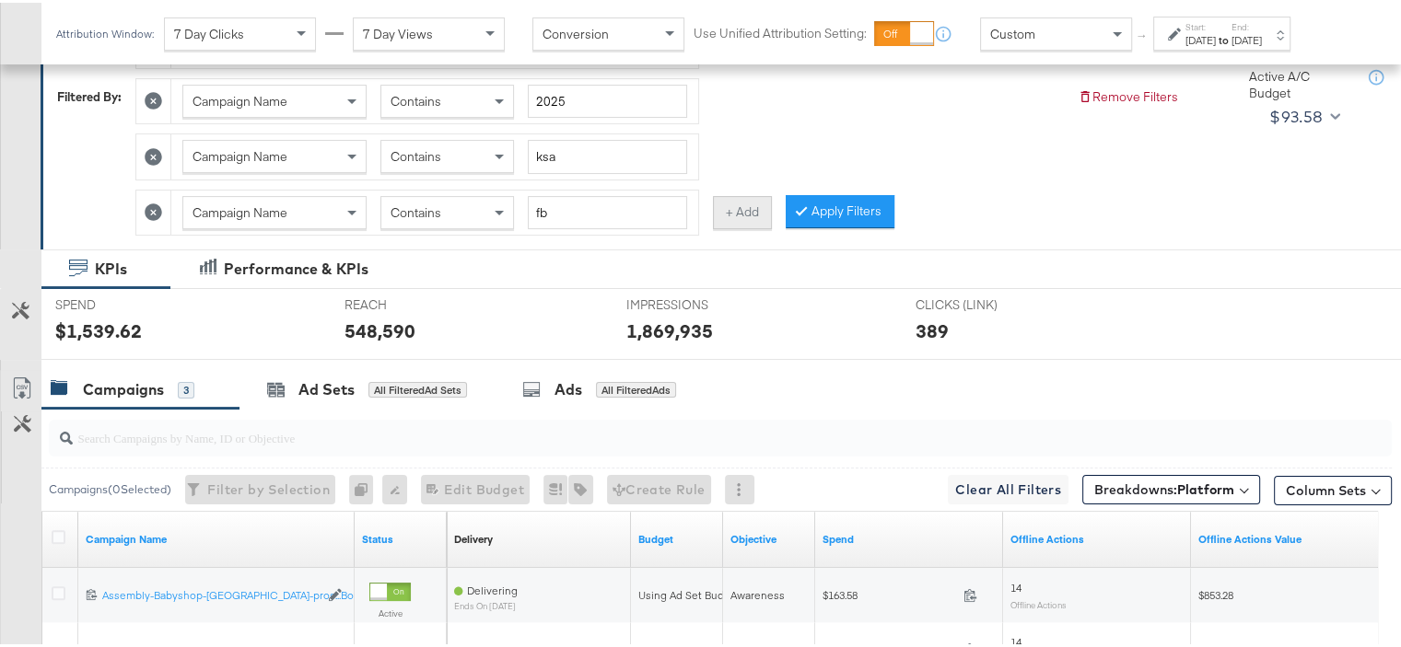
click at [727, 216] on button "+ Add" at bounding box center [742, 209] width 59 height 33
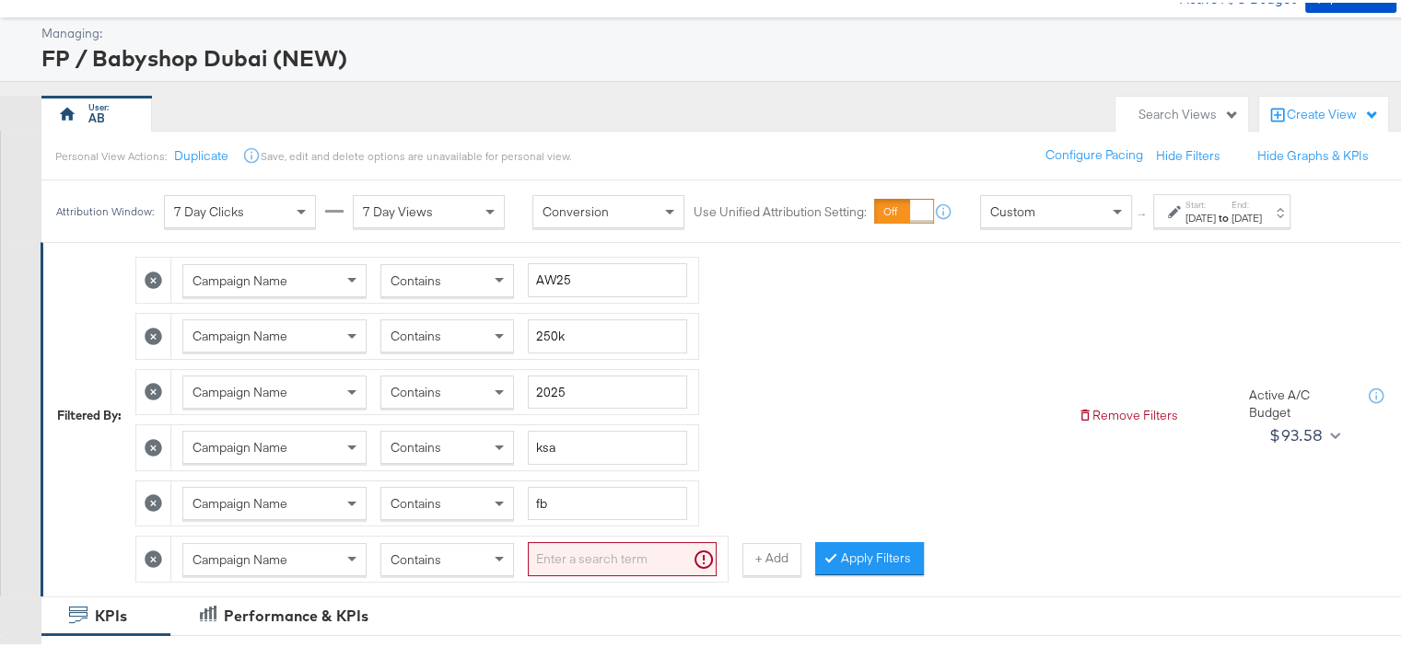
scroll to position [184, 0]
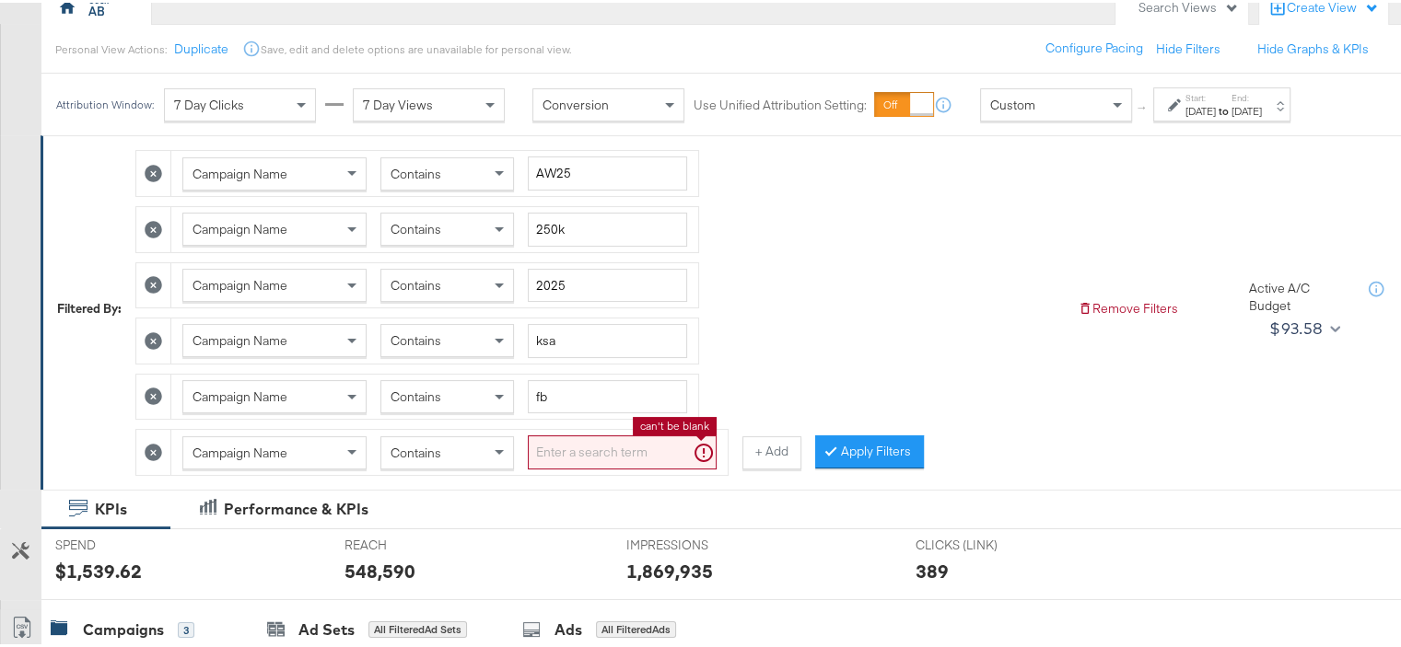
click at [575, 441] on input "search" at bounding box center [622, 450] width 189 height 34
click at [461, 448] on div "Contains" at bounding box center [447, 450] width 132 height 31
click at [552, 449] on input "search" at bounding box center [622, 450] width 189 height 34
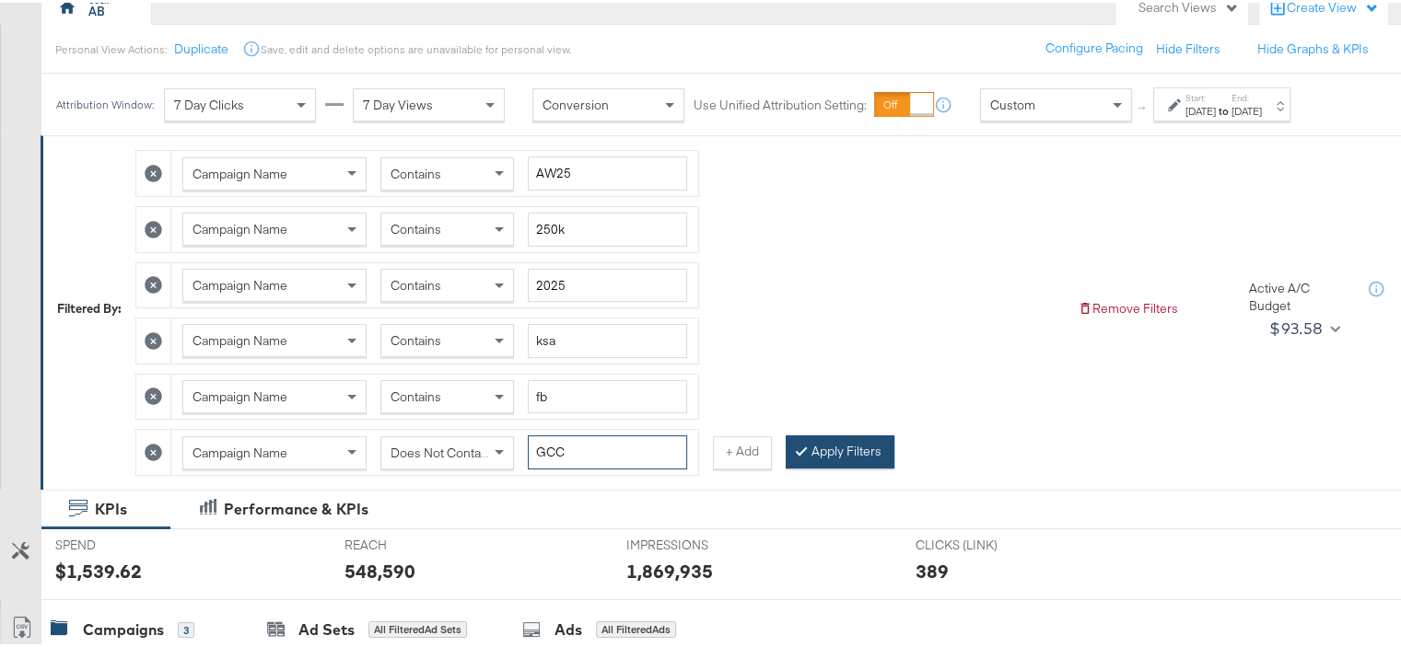
type input "GCC"
click at [826, 443] on button "Apply Filters" at bounding box center [839, 449] width 109 height 33
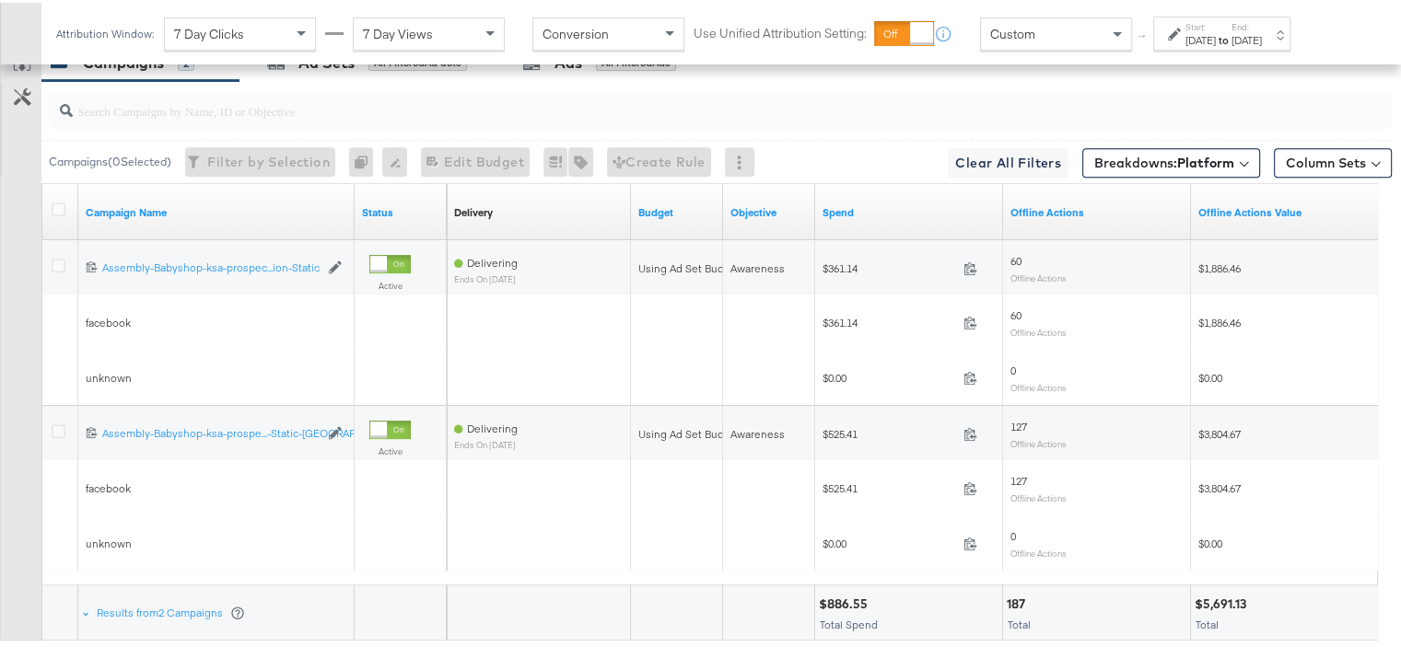
scroll to position [856, 0]
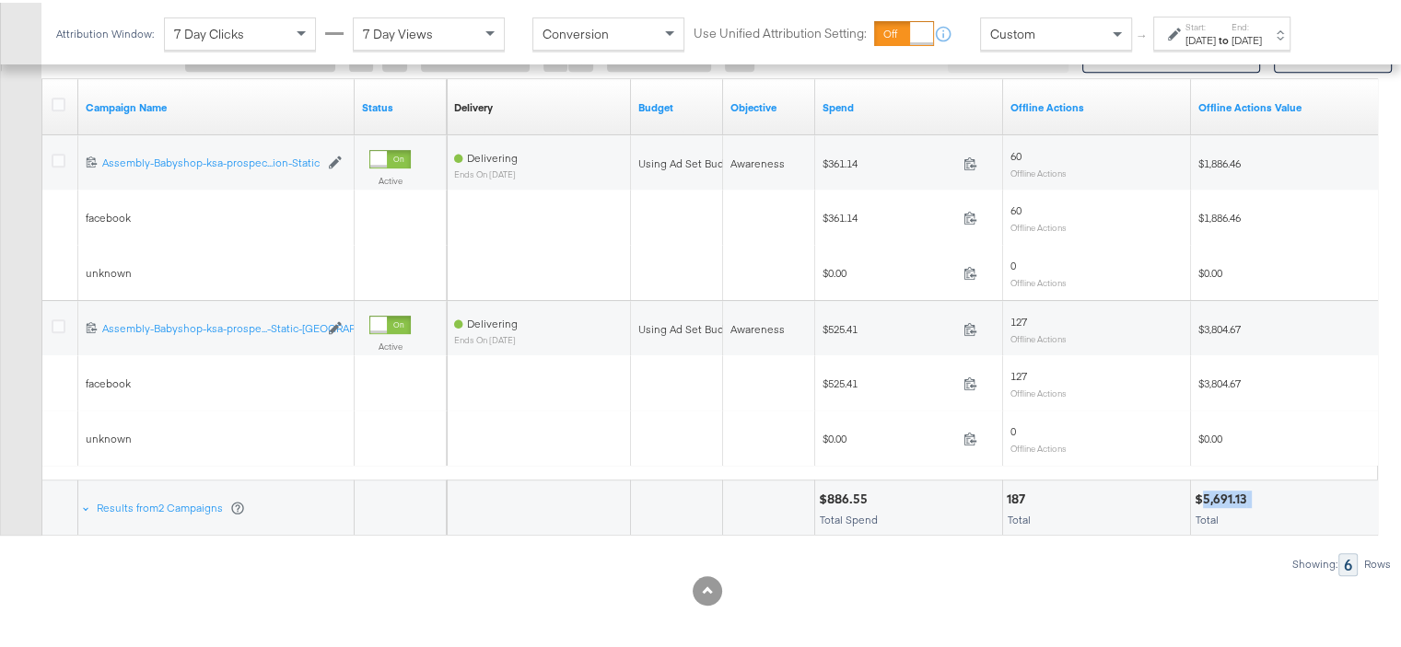
drag, startPoint x: 1252, startPoint y: 493, endPoint x: 1204, endPoint y: 492, distance: 47.9
click at [1204, 492] on div "$5,691.13" at bounding box center [1284, 496] width 180 height 17
copy div "5,691.13"
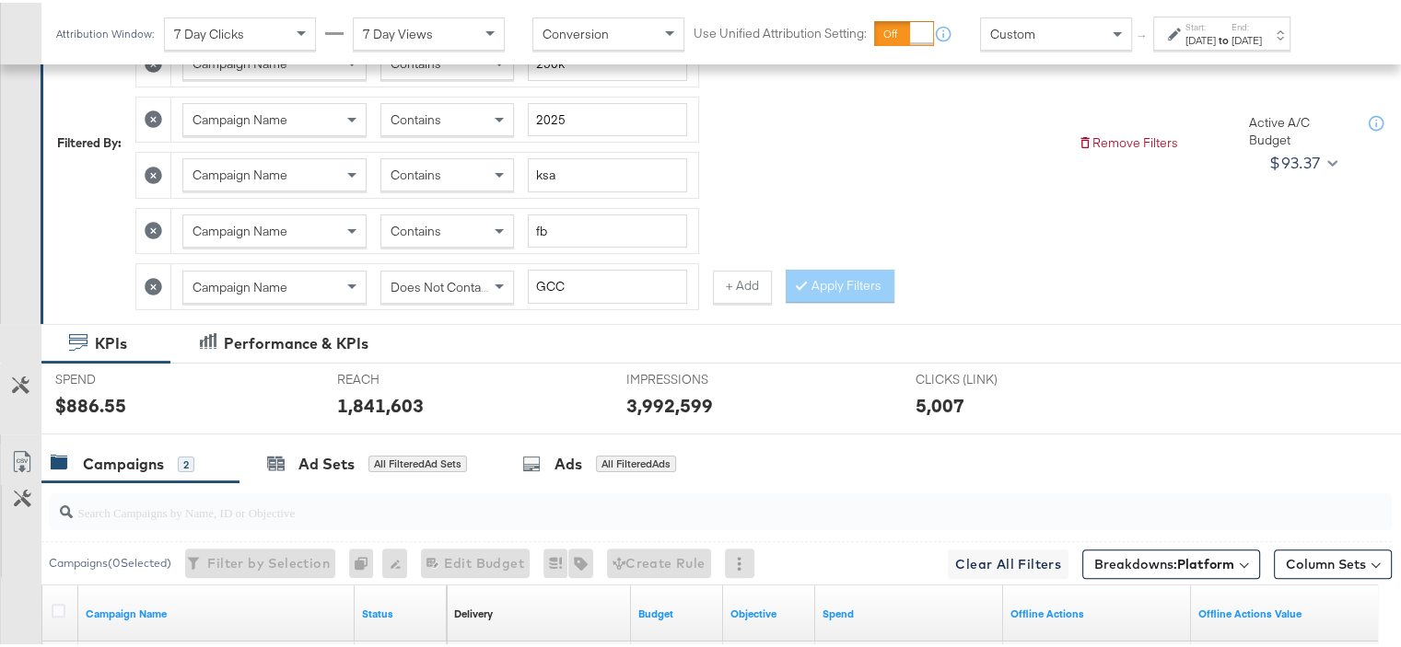
scroll to position [212, 0]
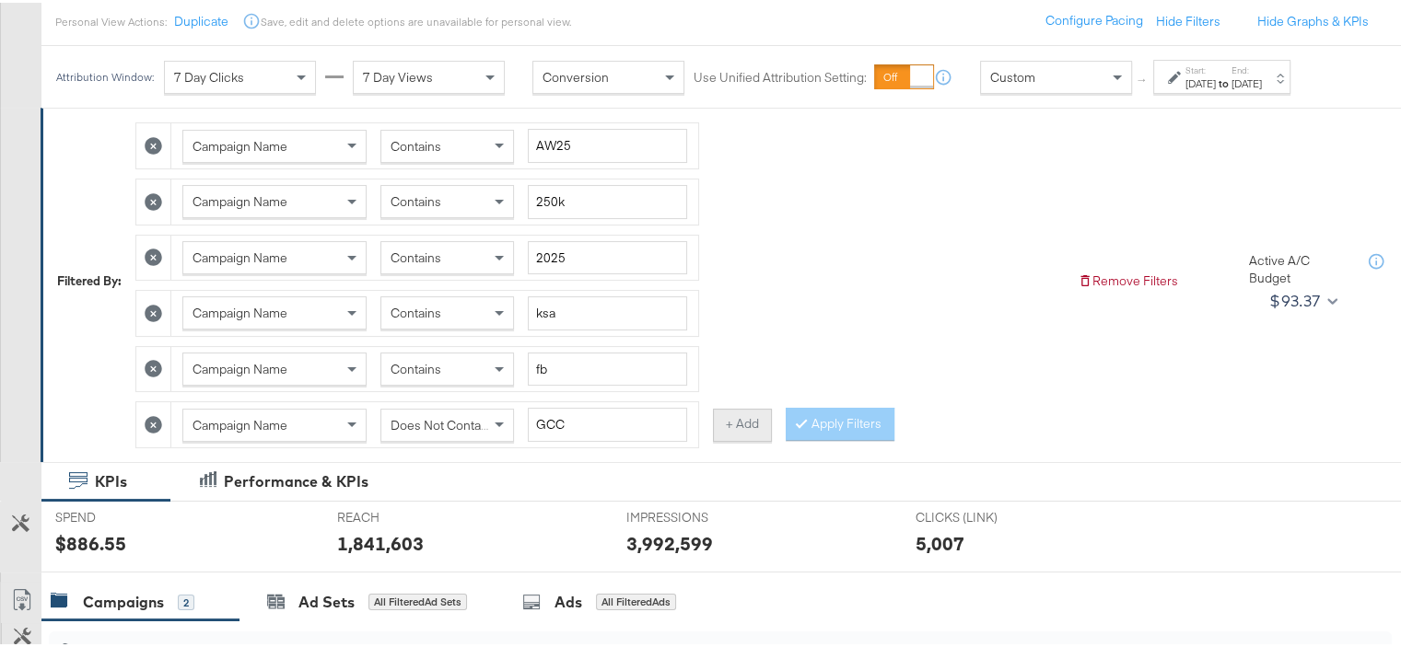
click at [736, 411] on button "+ Add" at bounding box center [742, 422] width 59 height 33
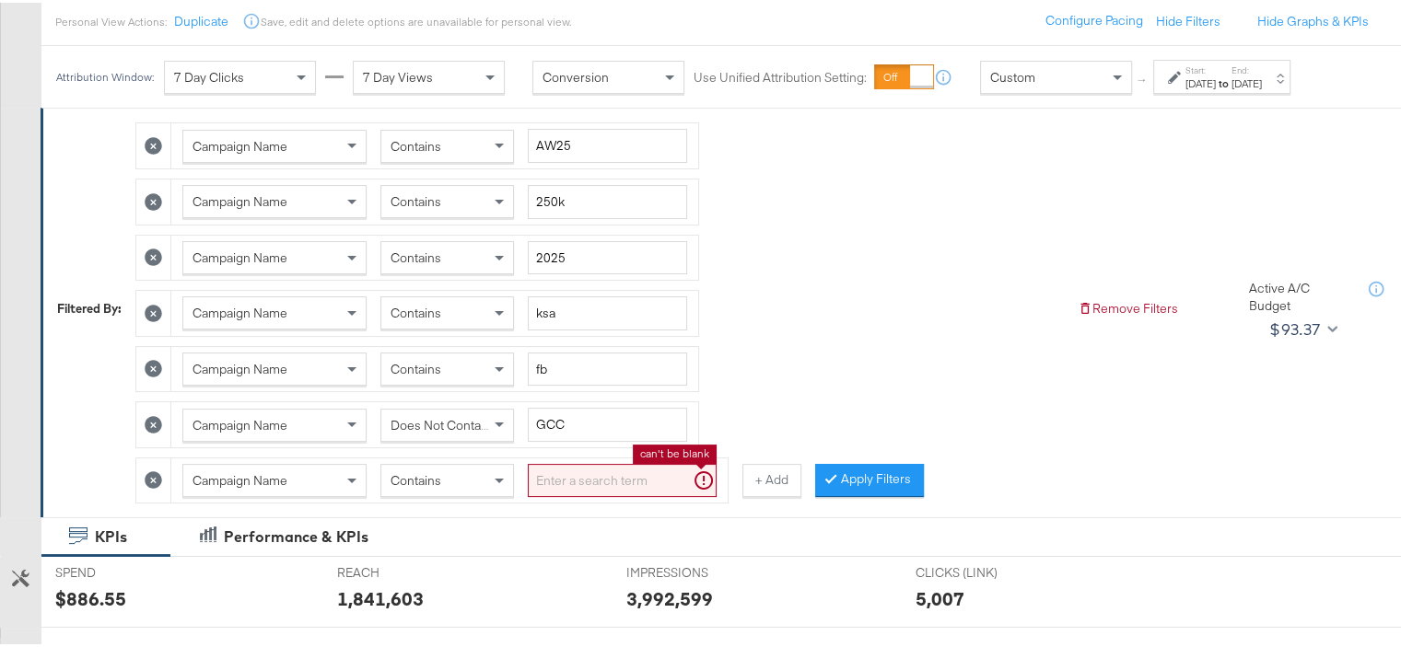
click at [610, 467] on input "search" at bounding box center [622, 478] width 189 height 34
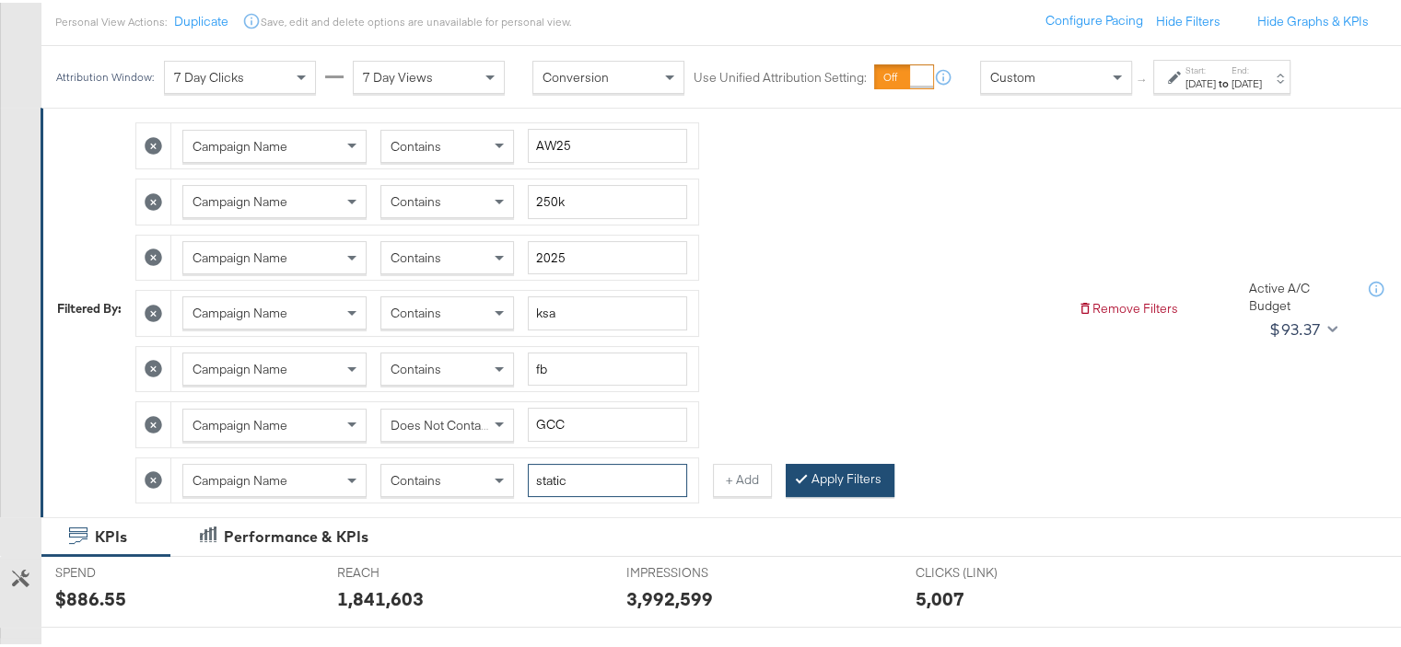
type input "static"
drag, startPoint x: 854, startPoint y: 477, endPoint x: 874, endPoint y: 429, distance: 51.6
click at [854, 476] on button "Apply Filters" at bounding box center [839, 477] width 109 height 33
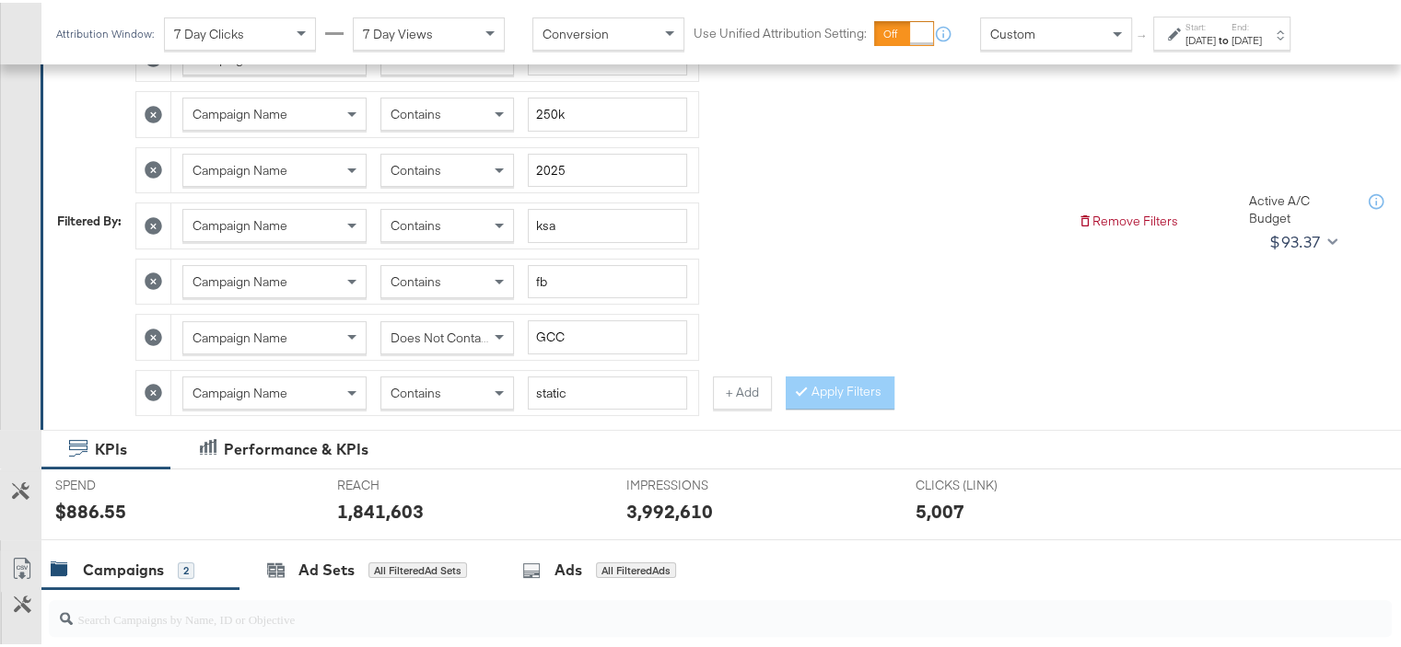
scroll to position [267, 0]
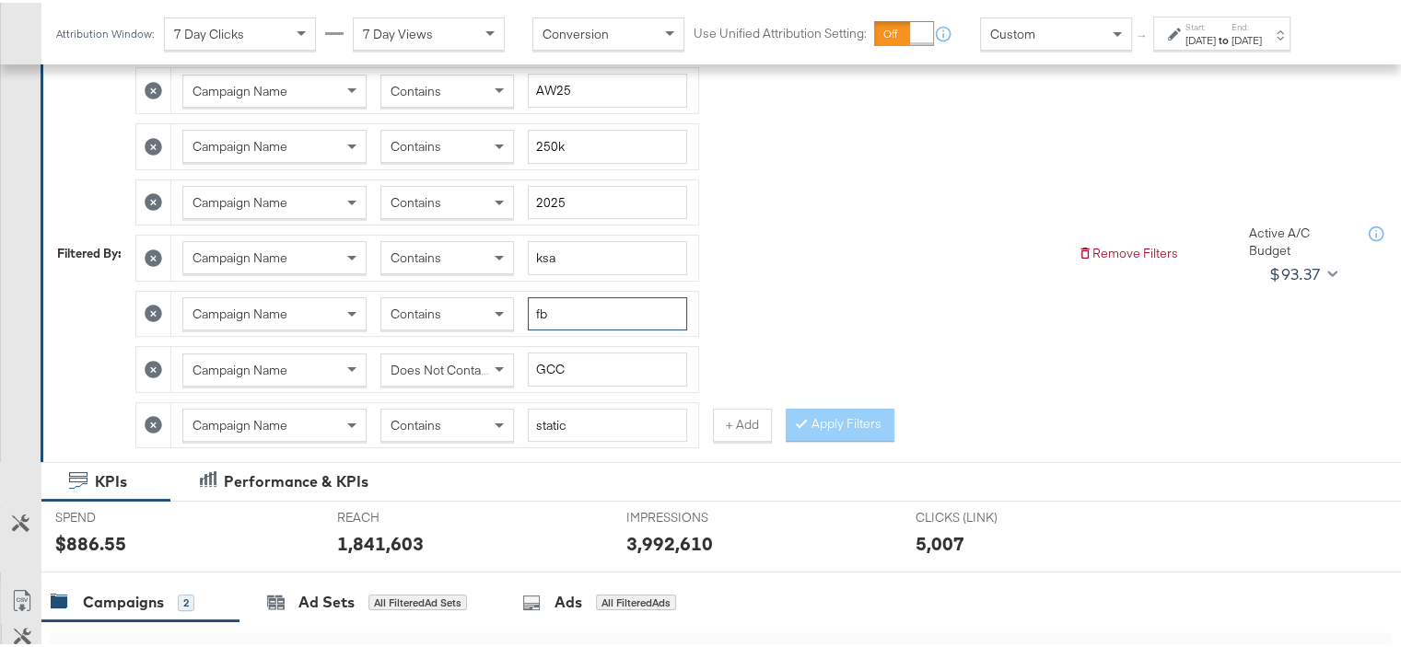
click at [548, 298] on input "fb" at bounding box center [607, 312] width 159 height 34
type input "ig"
click at [870, 422] on button "Apply Filters" at bounding box center [839, 422] width 109 height 33
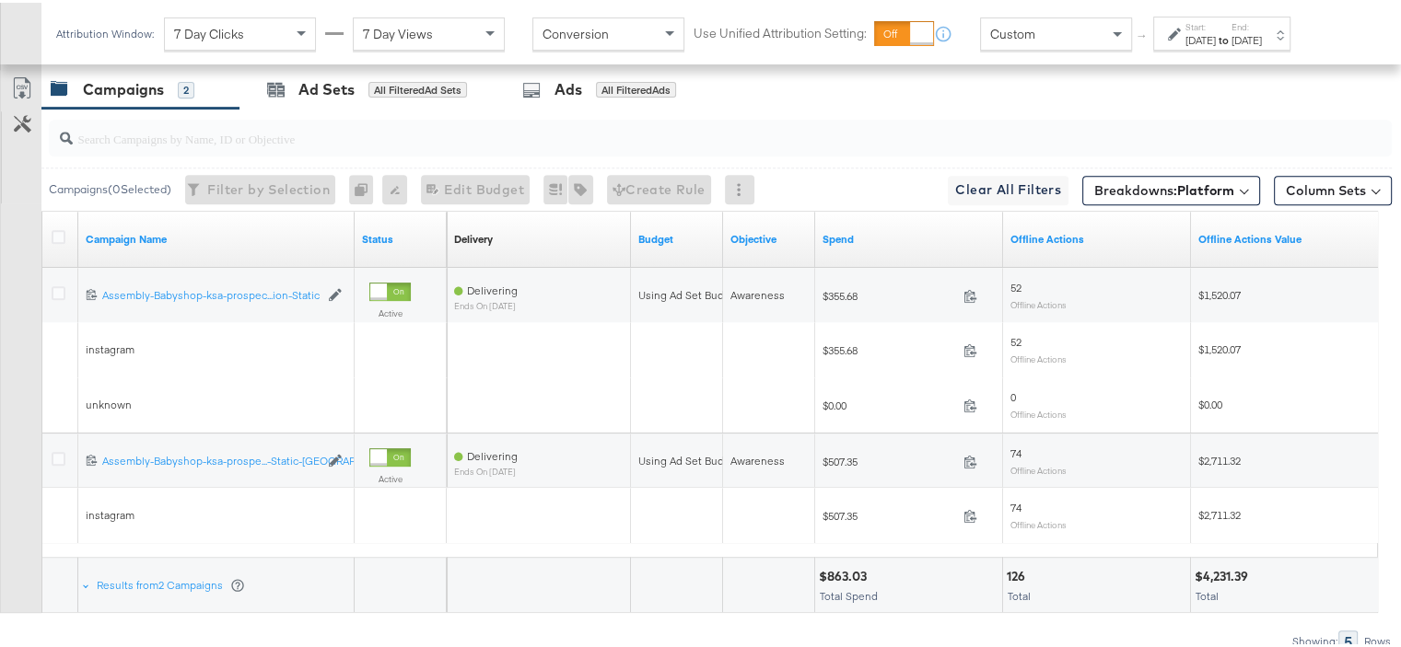
scroll to position [856, 0]
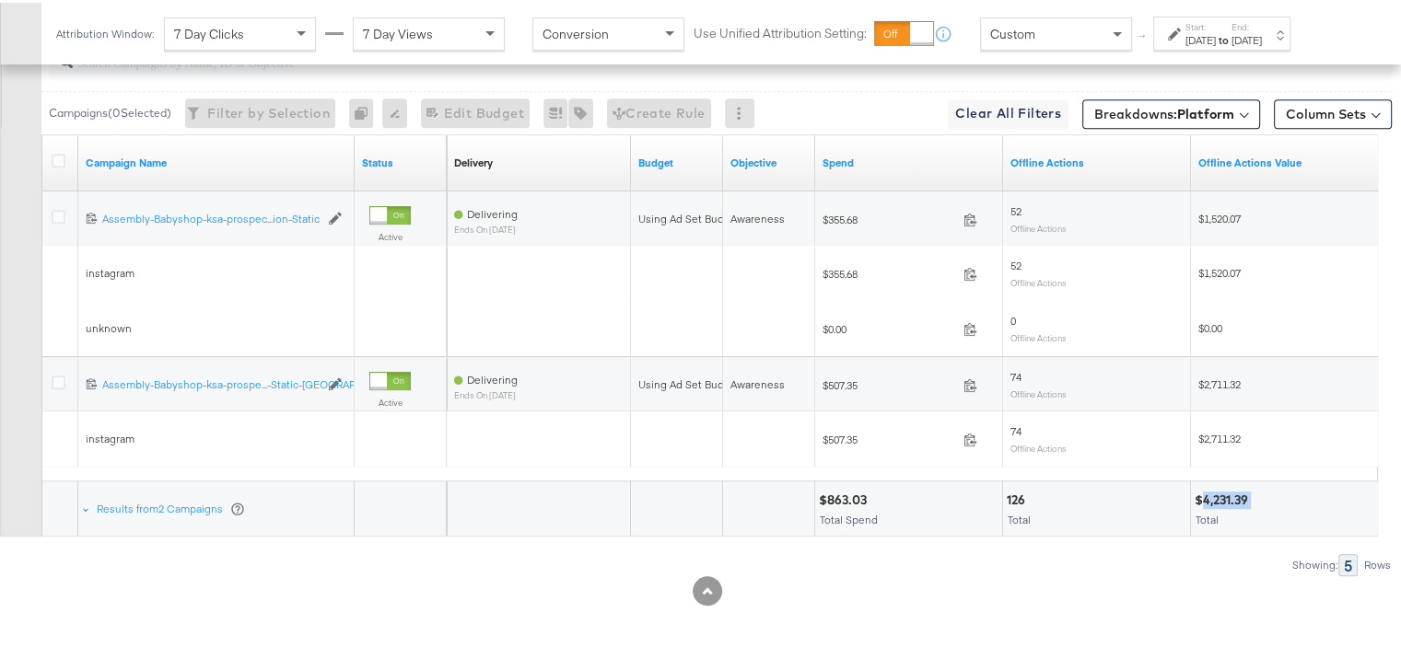
drag, startPoint x: 1250, startPoint y: 495, endPoint x: 1204, endPoint y: 495, distance: 45.1
click at [1204, 495] on div "$4,231.39" at bounding box center [1223, 497] width 59 height 17
copy div "4,231.39"
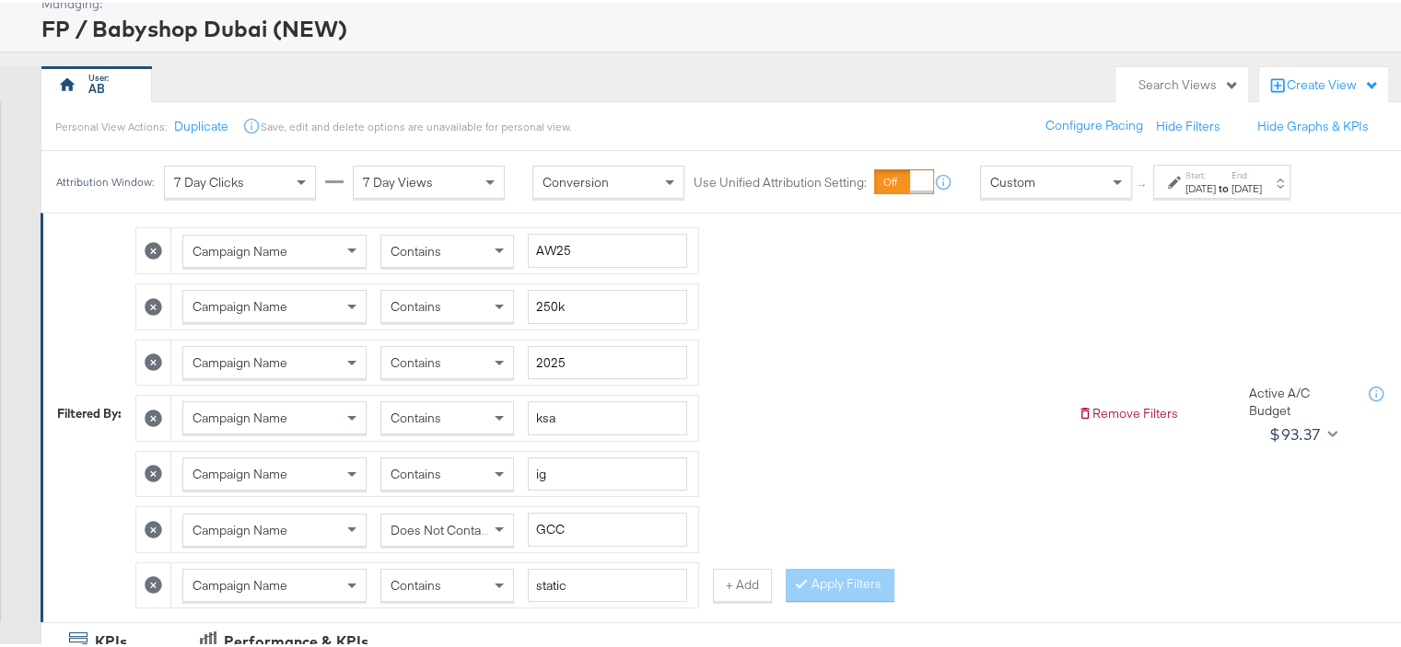
scroll to position [304, 0]
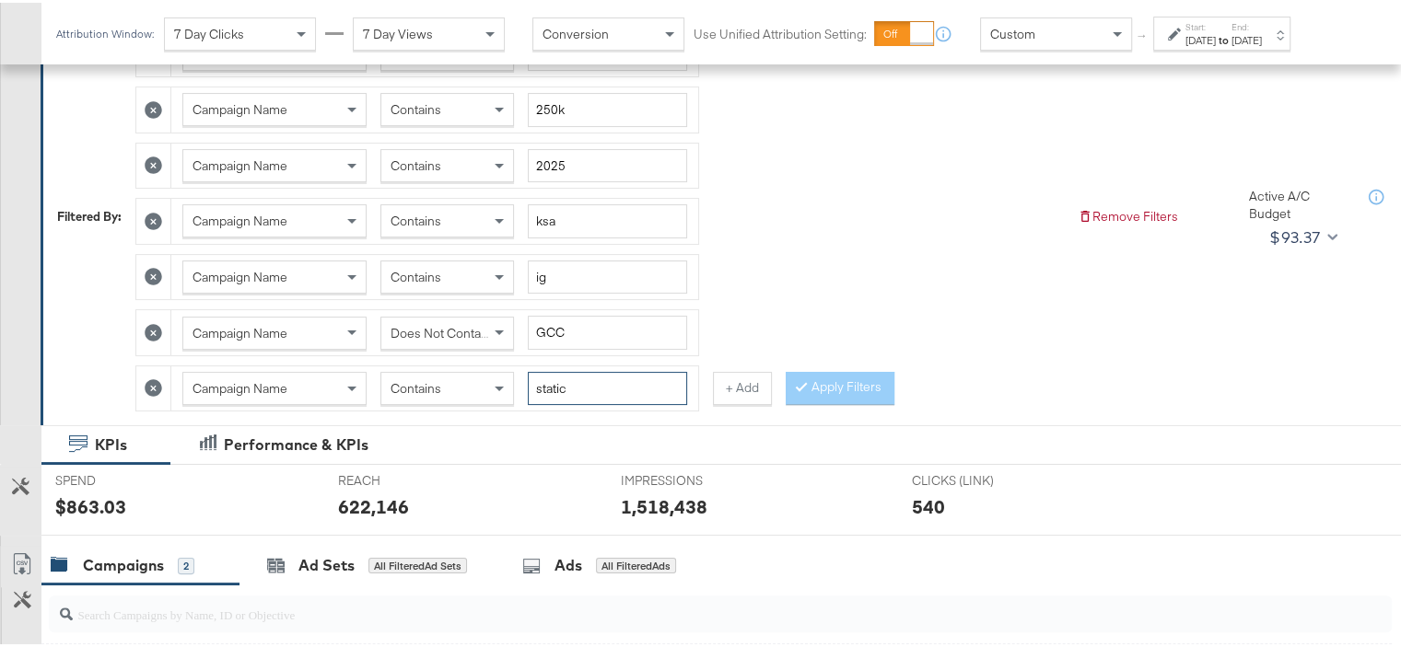
click at [566, 375] on input "static" at bounding box center [607, 386] width 159 height 34
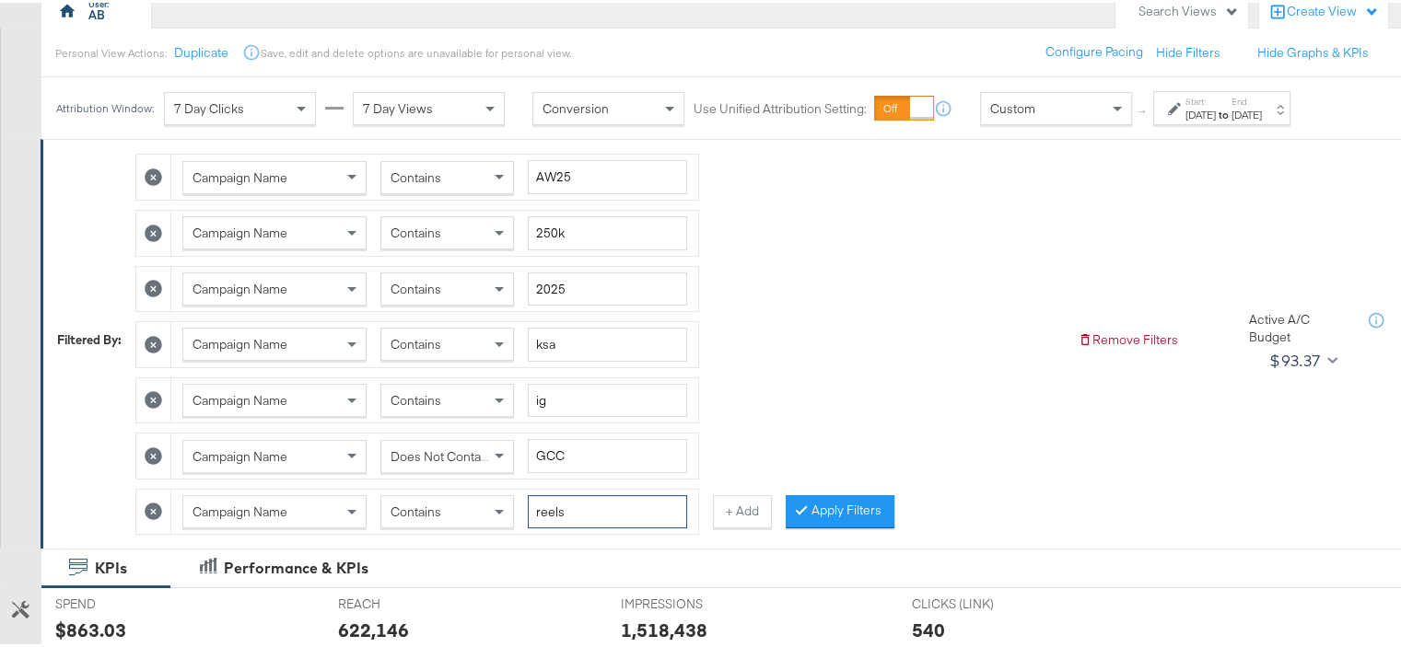
scroll to position [212, 0]
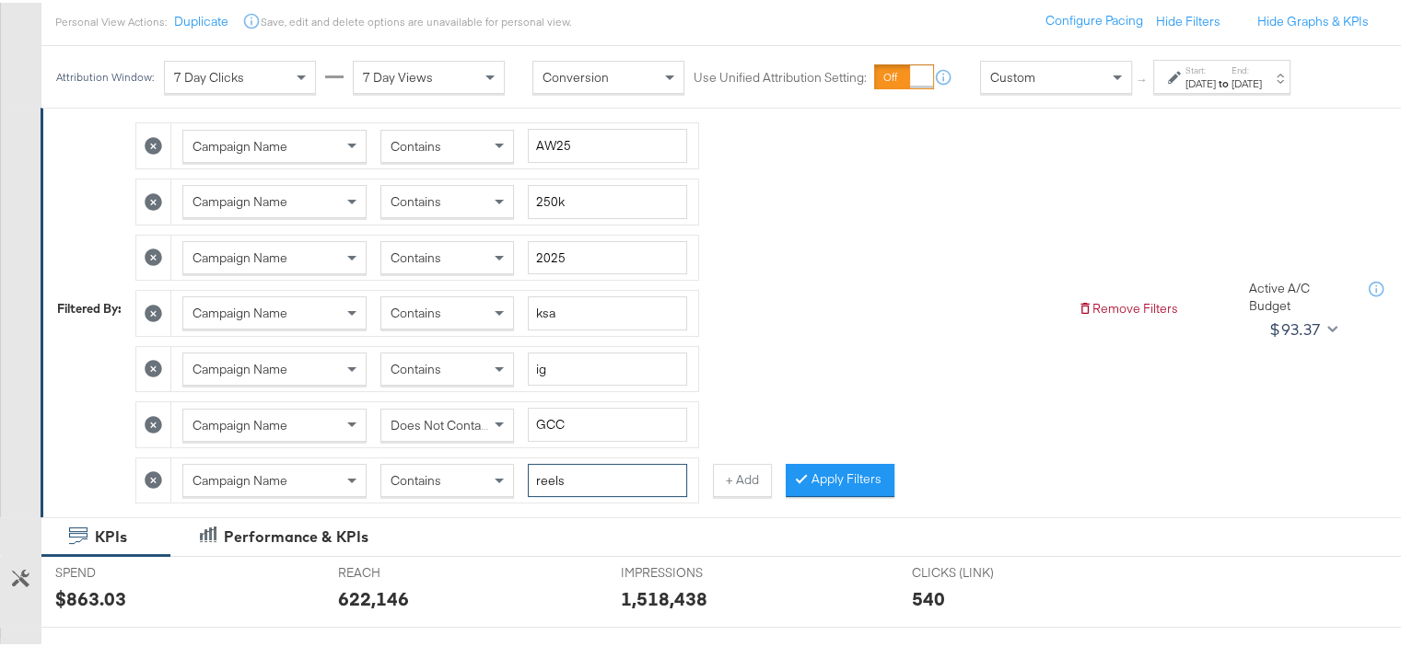
type input "reels"
click at [571, 367] on input "ig" at bounding box center [607, 367] width 159 height 34
click at [153, 358] on icon at bounding box center [153, 366] width 17 height 17
type input "GCC"
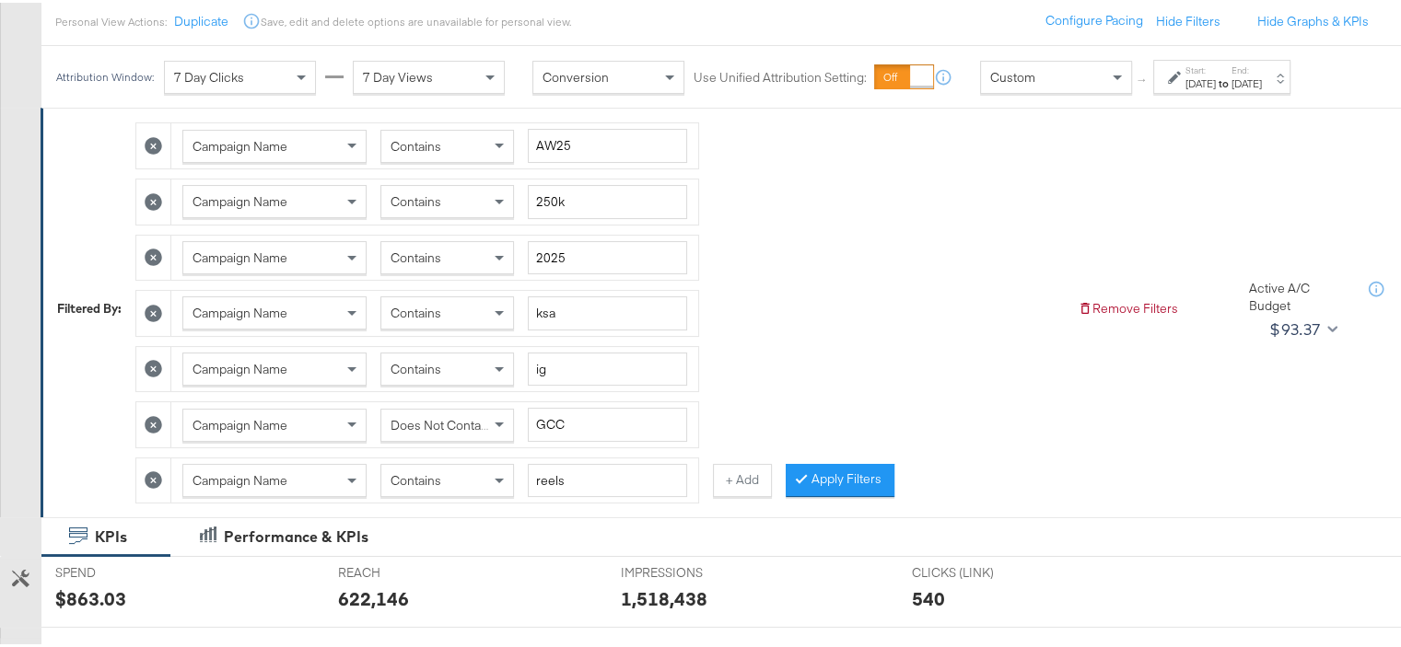
type input "reels"
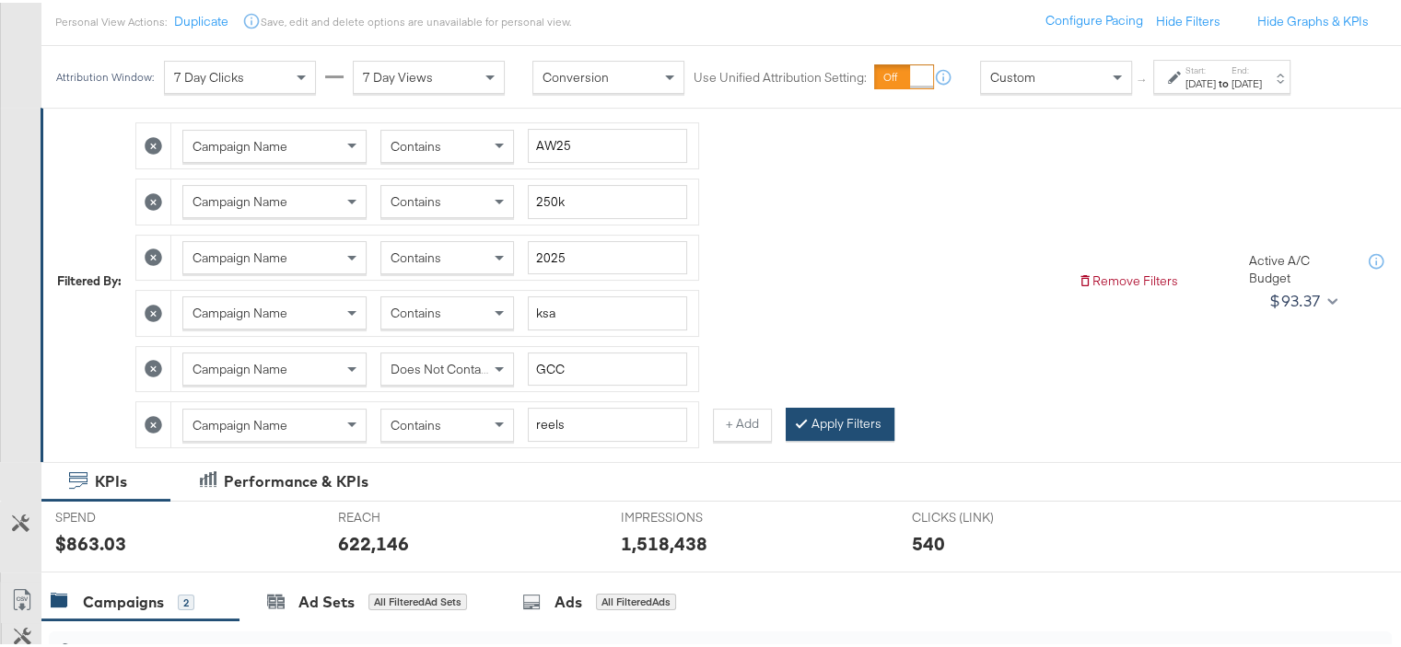
click at [822, 412] on button "Apply Filters" at bounding box center [839, 421] width 109 height 33
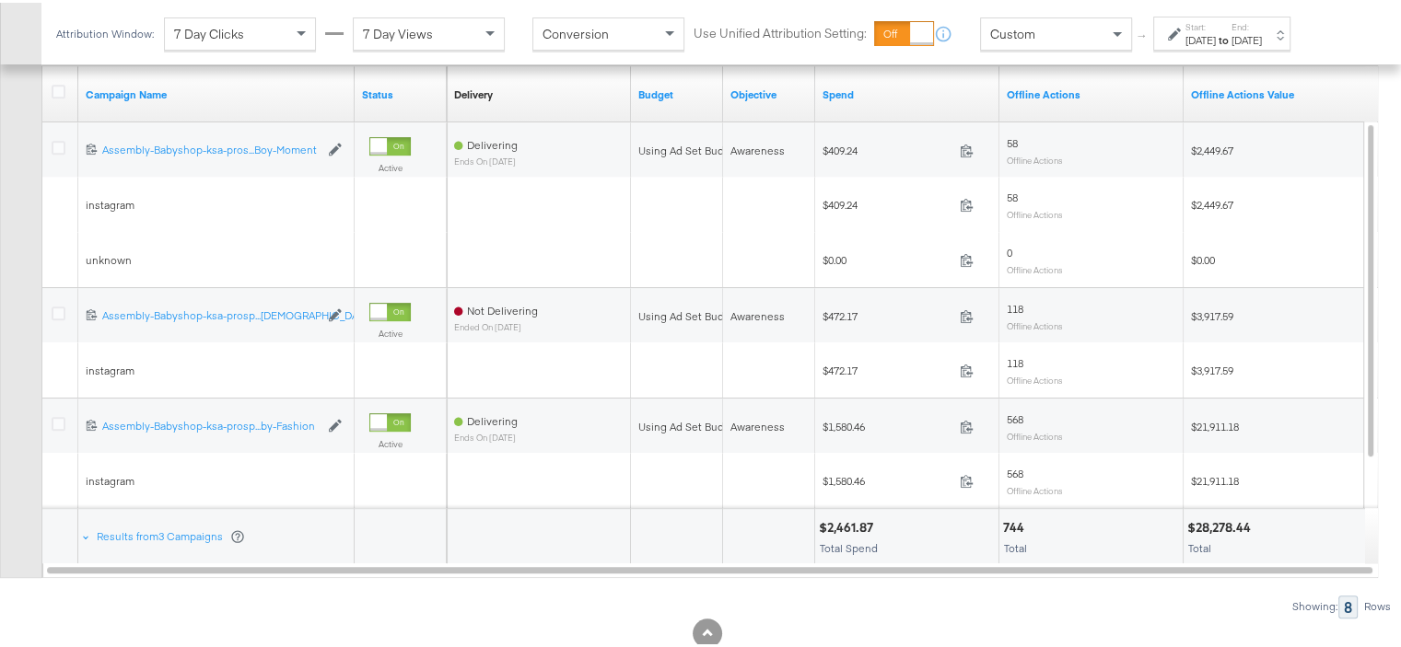
scroll to position [912, 0]
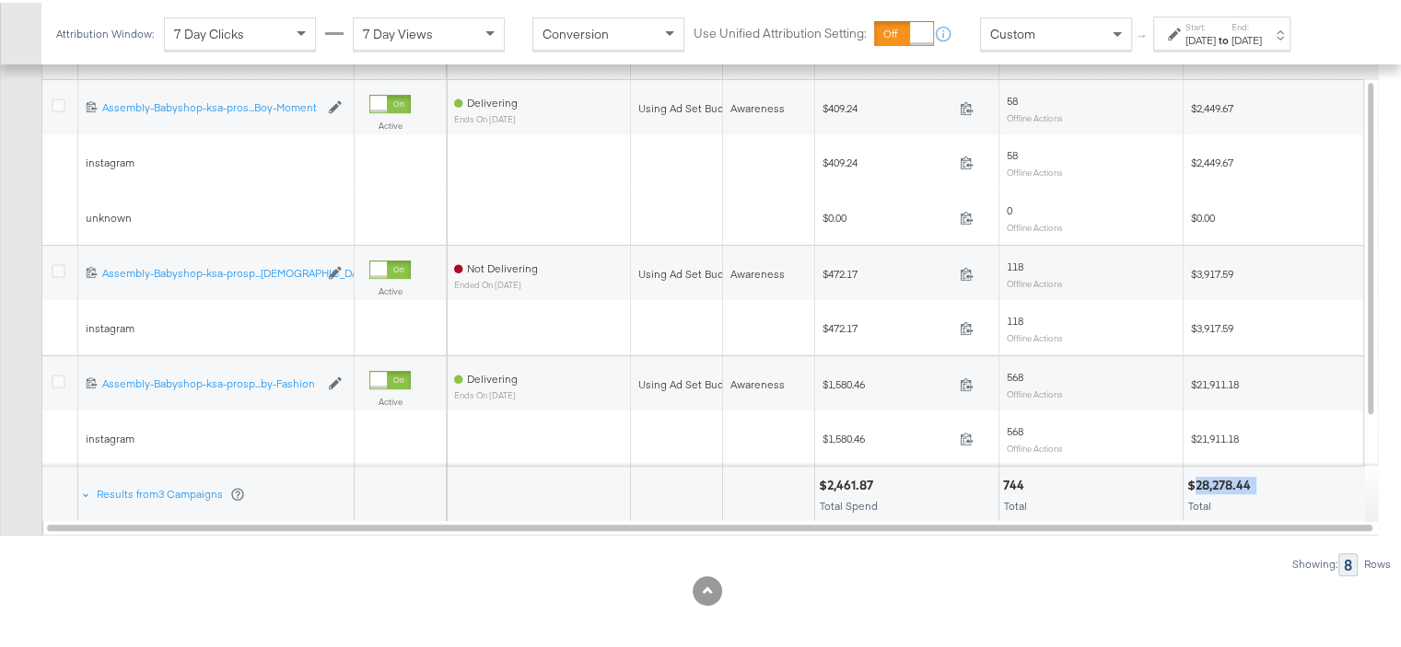
drag, startPoint x: 1258, startPoint y: 475, endPoint x: 1193, endPoint y: 478, distance: 64.5
click at [1193, 478] on div "$28,278.44" at bounding box center [1275, 482] width 176 height 17
copy div "28,278.44"
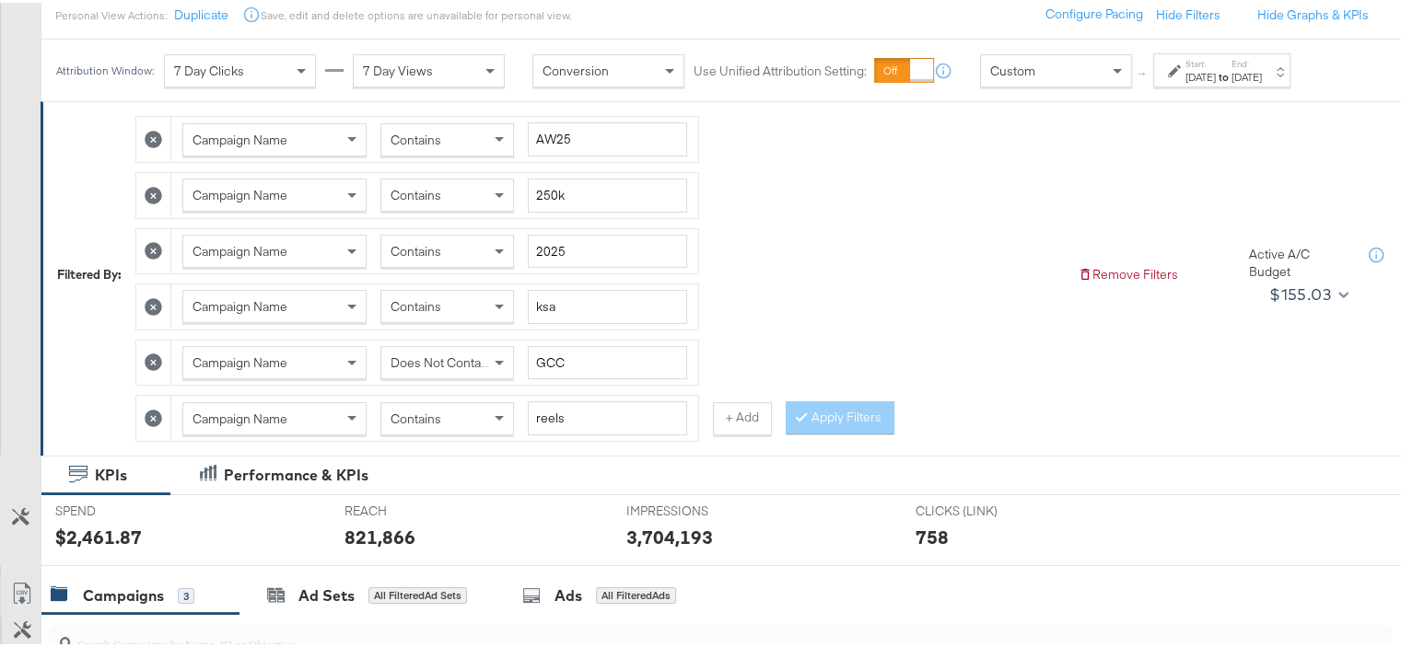
scroll to position [83, 0]
